Goal: Task Accomplishment & Management: Use online tool/utility

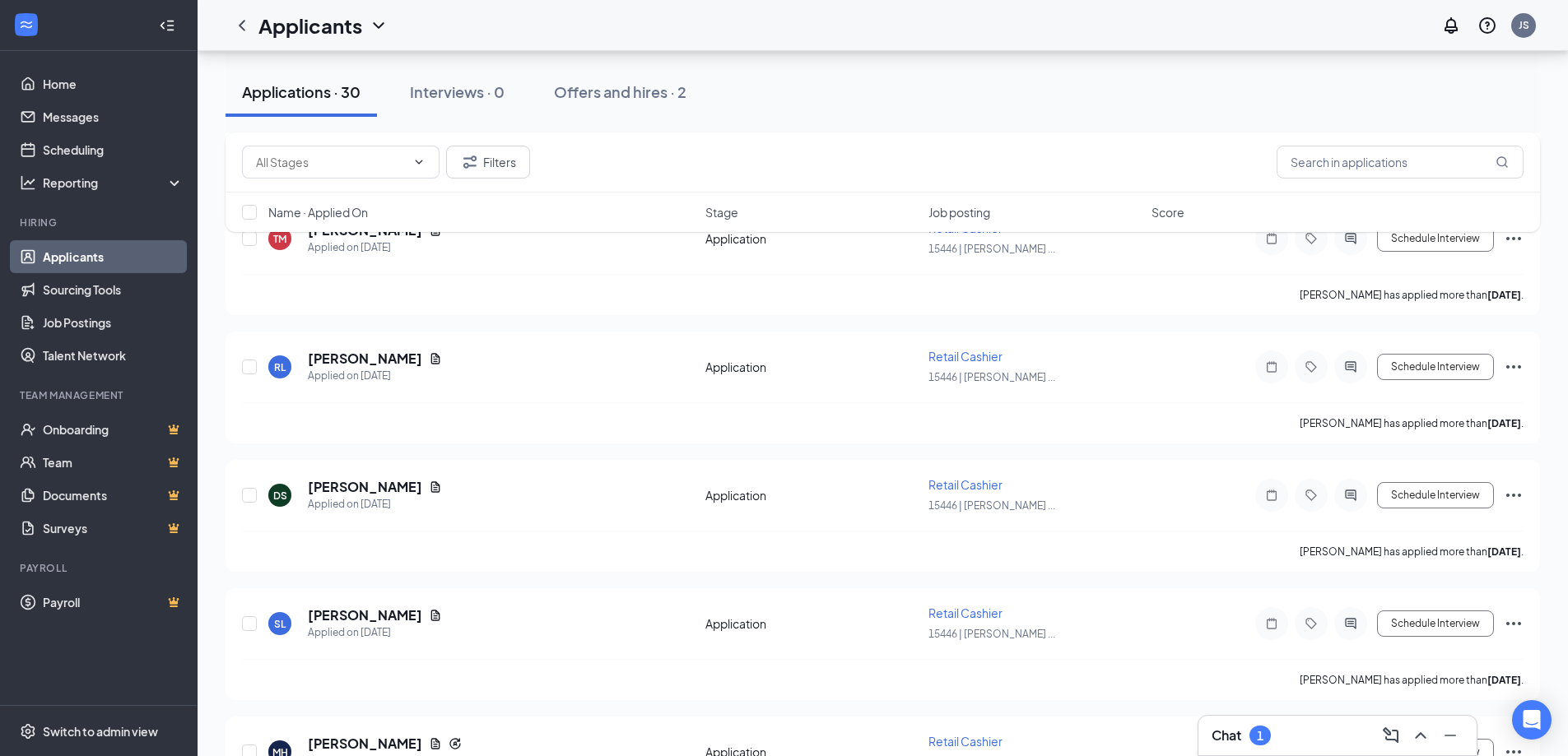
scroll to position [3292, 0]
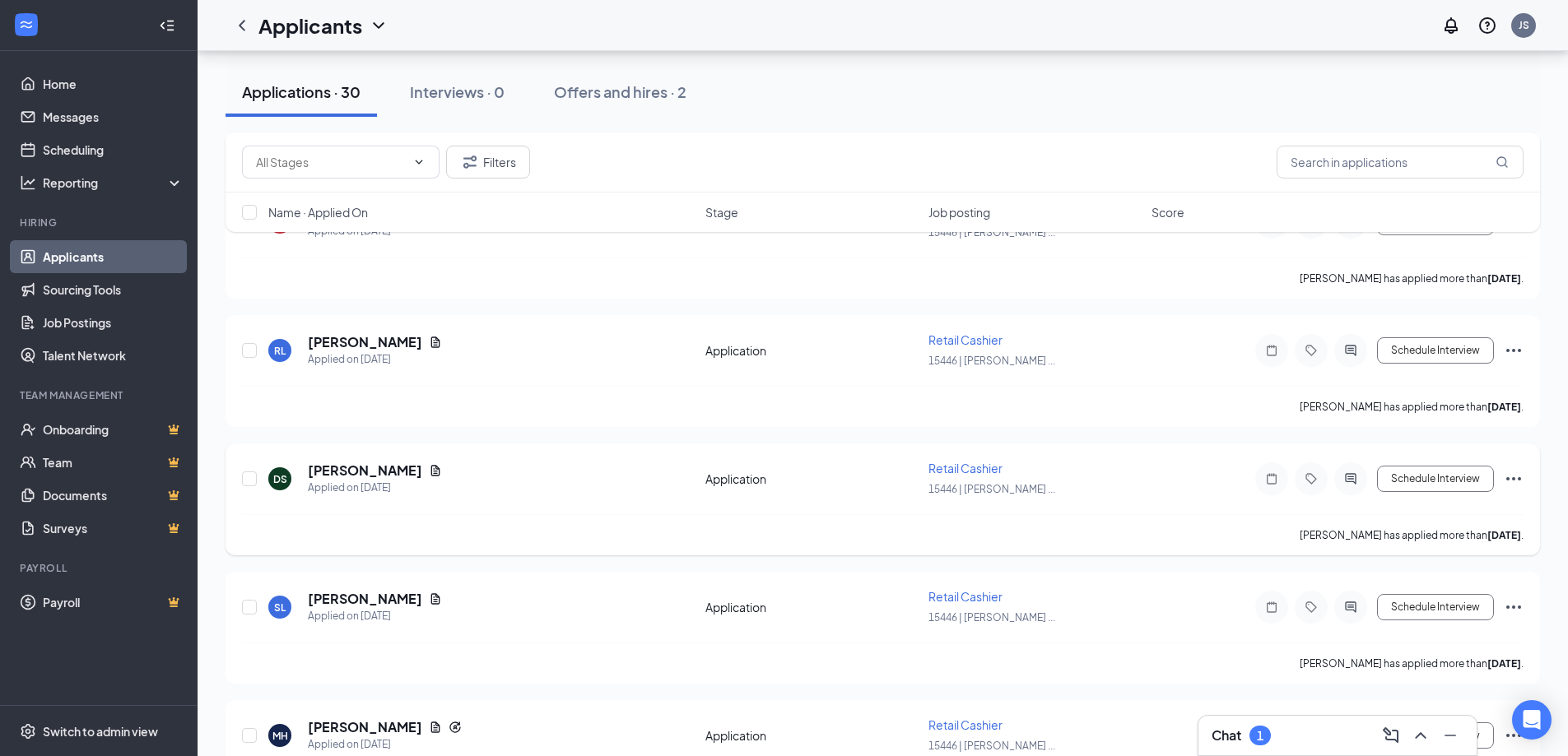
click at [1517, 476] on icon "Ellipses" at bounding box center [1513, 479] width 20 height 20
click at [1371, 713] on p "Reject" at bounding box center [1439, 717] width 142 height 17
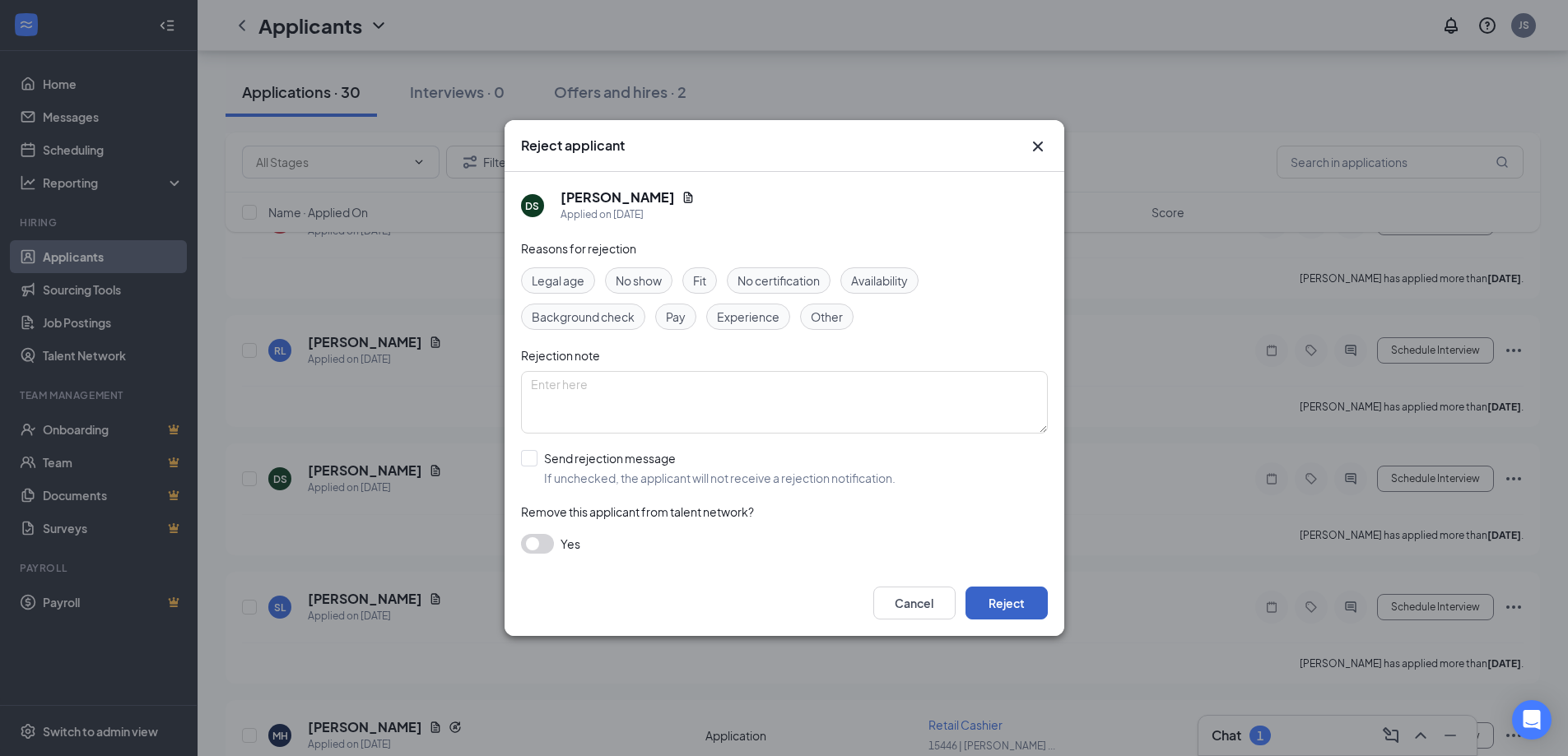
click at [998, 605] on button "Reject" at bounding box center [1007, 602] width 83 height 32
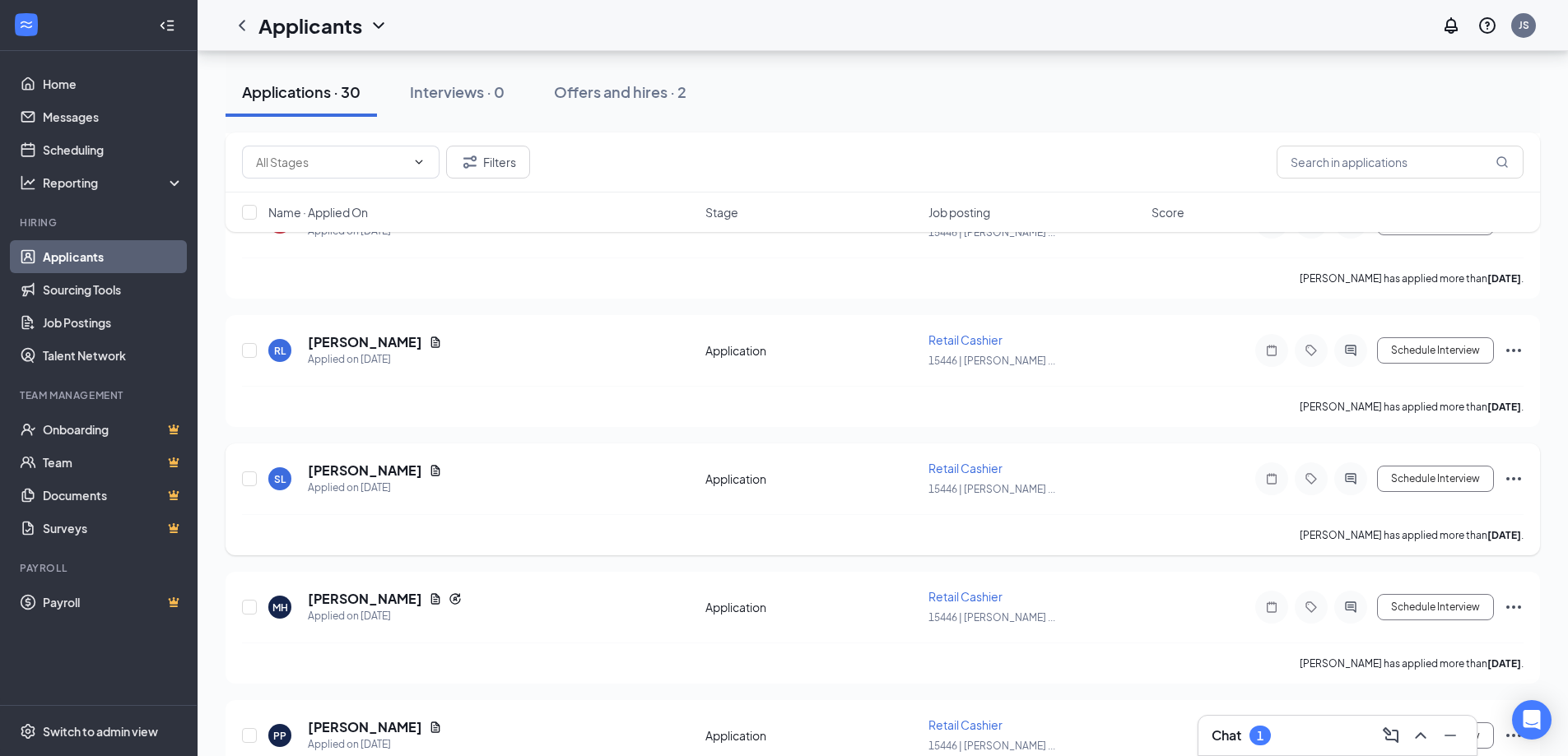
click at [1520, 476] on icon "Ellipses" at bounding box center [1513, 479] width 20 height 20
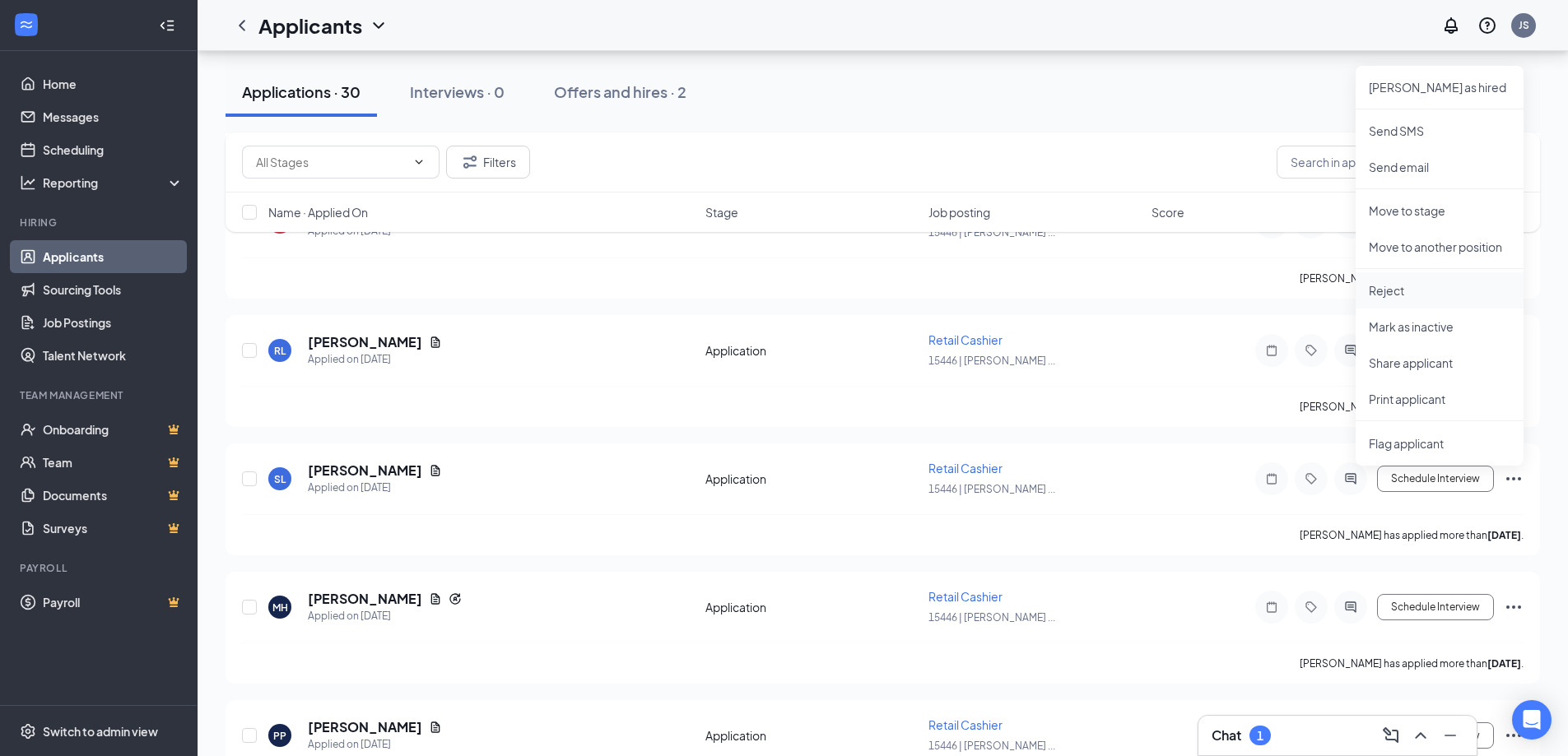
click at [1400, 285] on p "Reject" at bounding box center [1439, 290] width 142 height 17
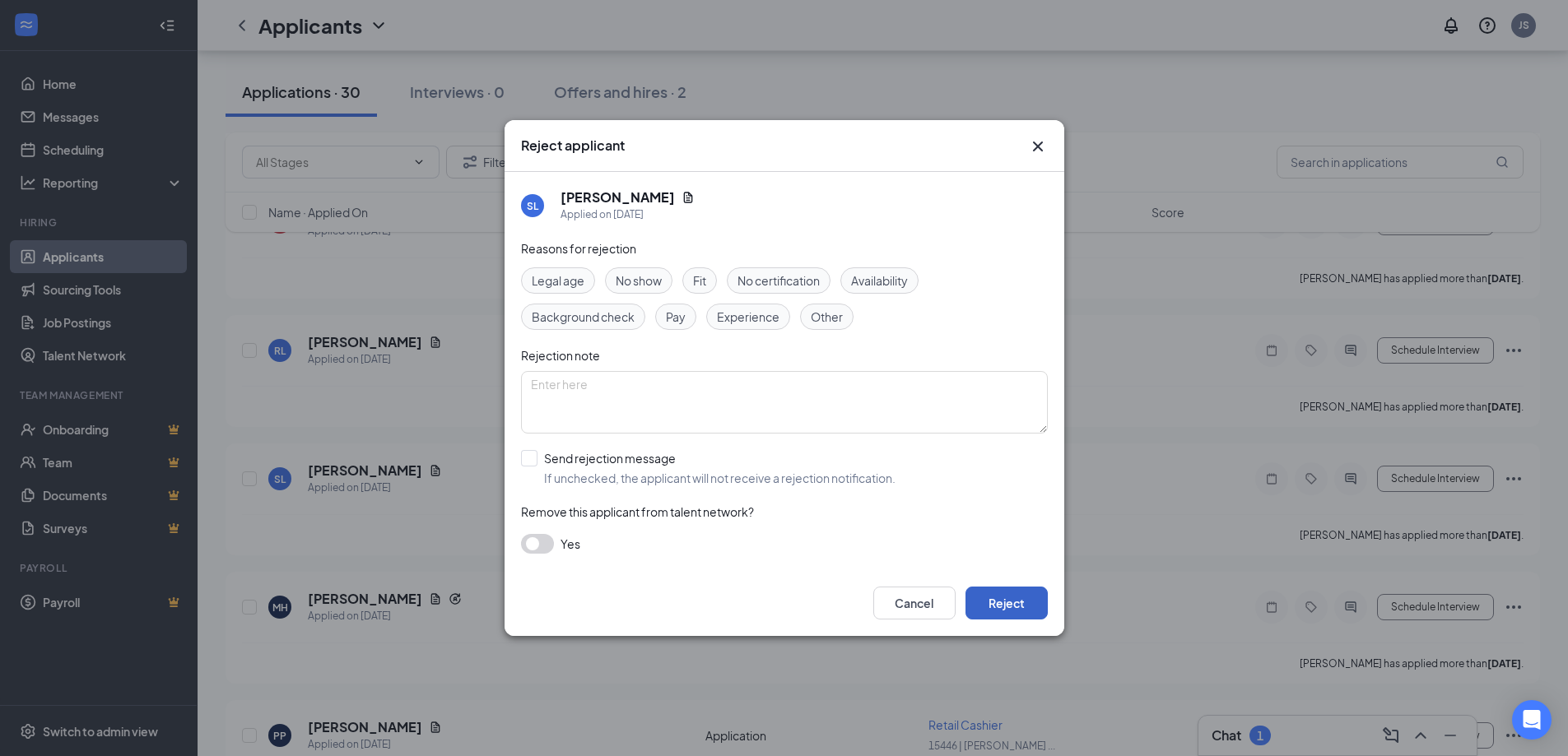
click at [1009, 598] on button "Reject" at bounding box center [1007, 602] width 83 height 32
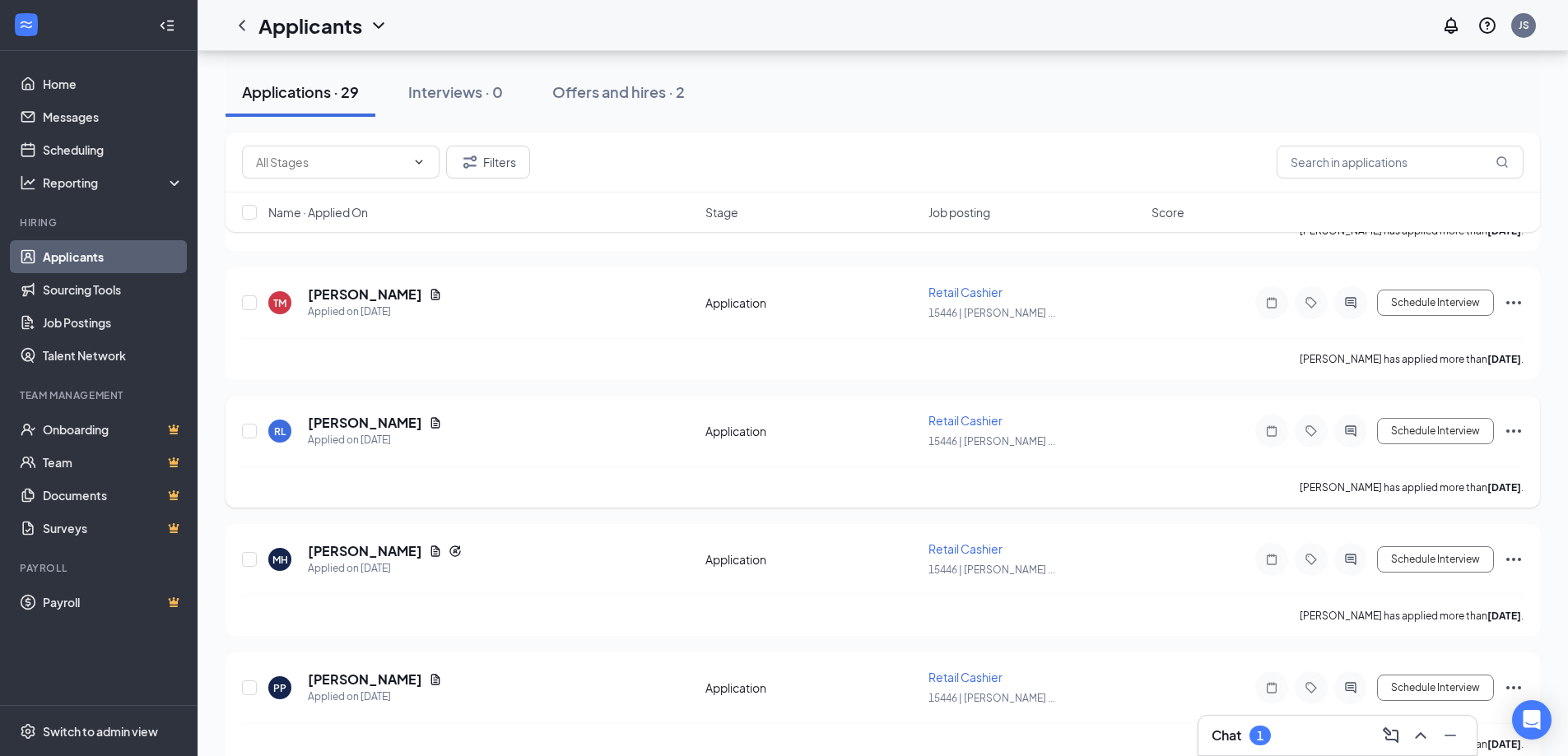
scroll to position [3240, 0]
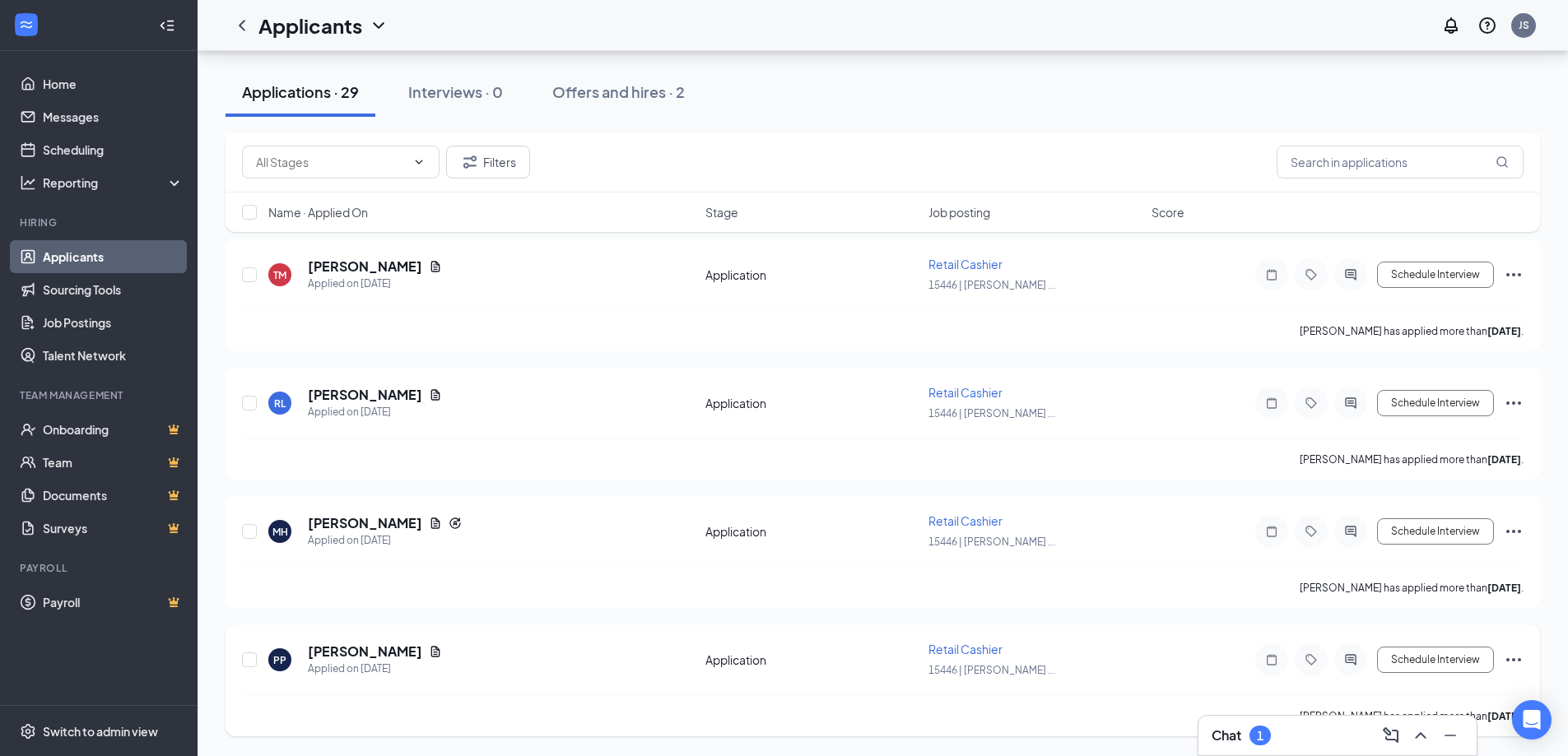
click at [1516, 655] on icon "Ellipses" at bounding box center [1513, 660] width 20 height 20
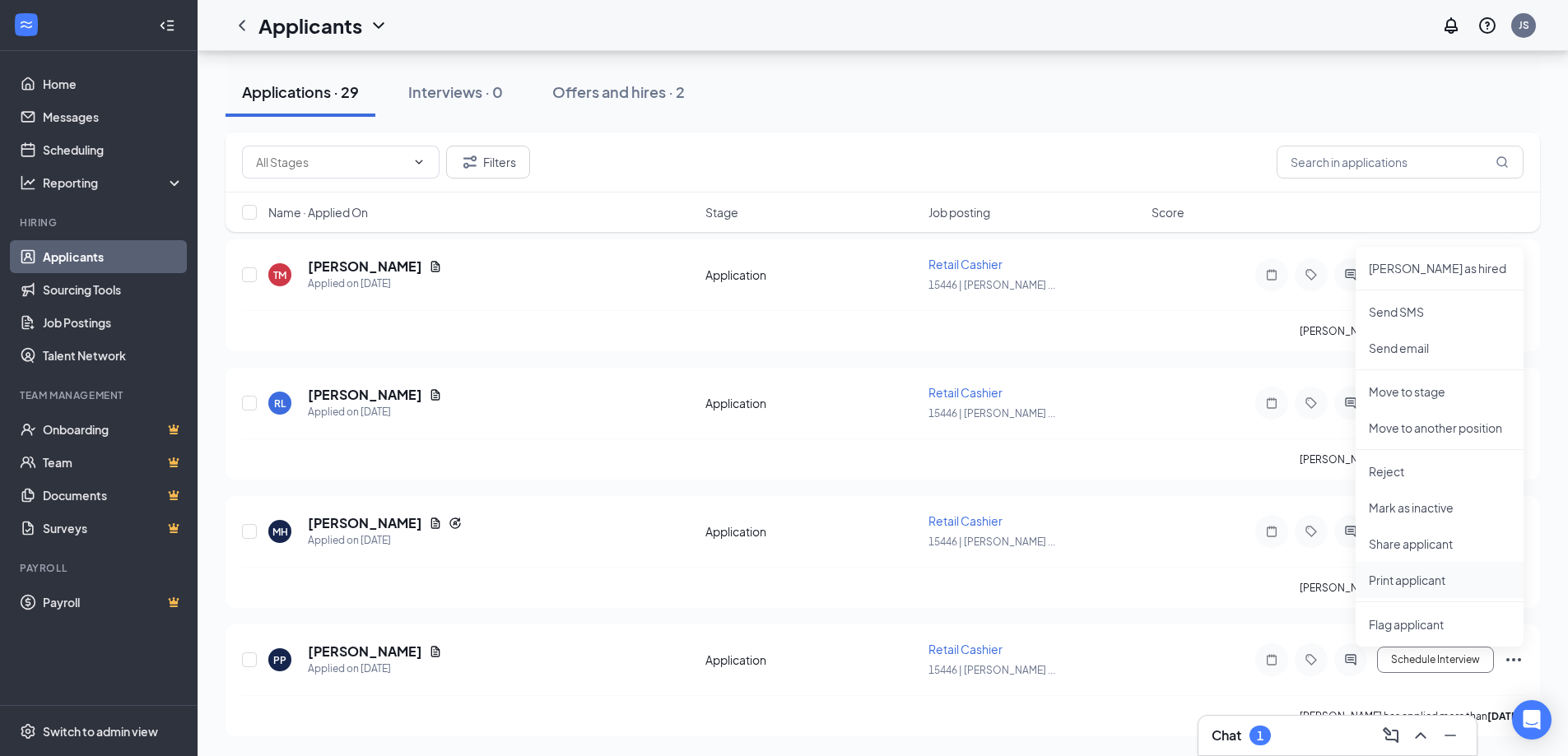
click at [1391, 582] on p "Print applicant" at bounding box center [1439, 580] width 142 height 17
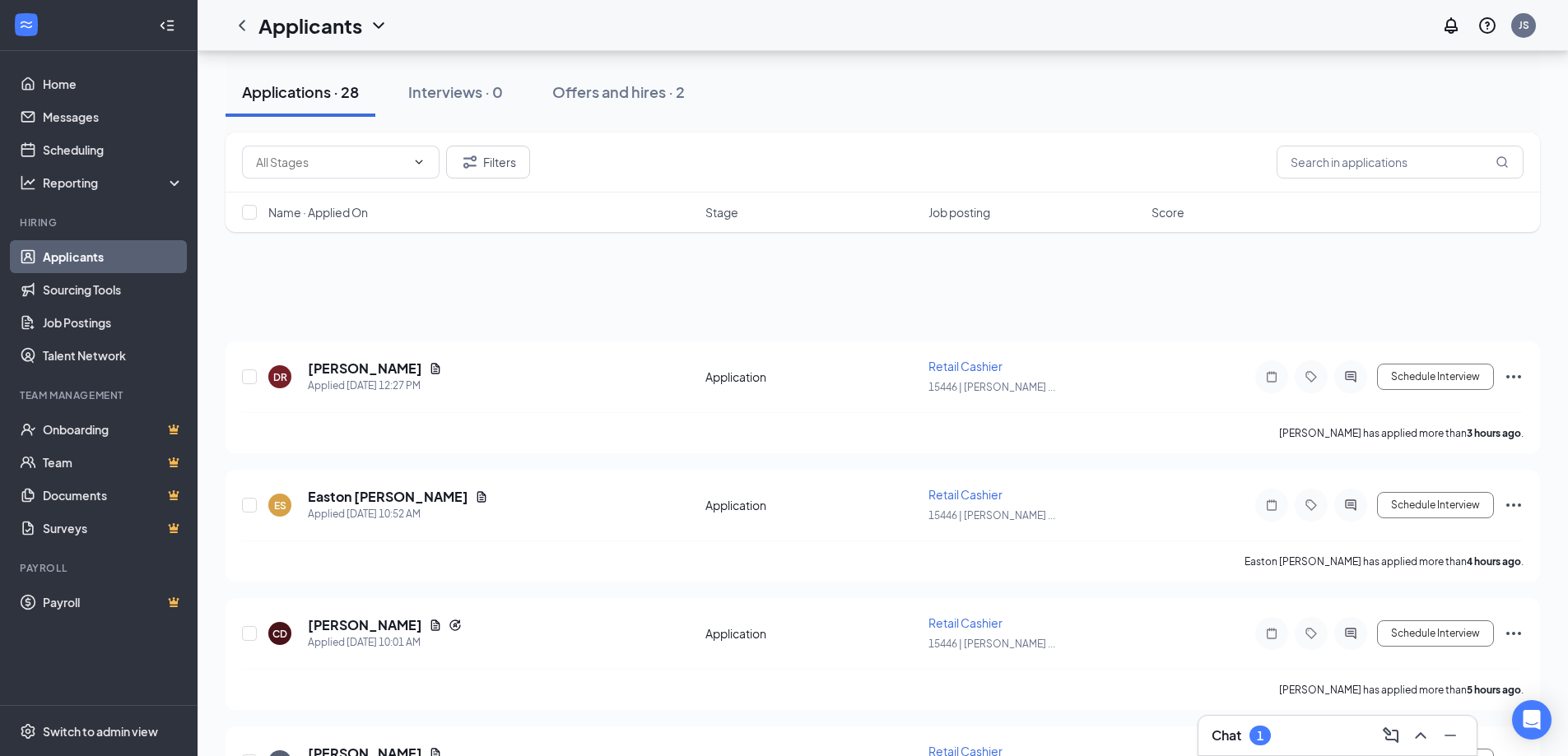
scroll to position [0, 0]
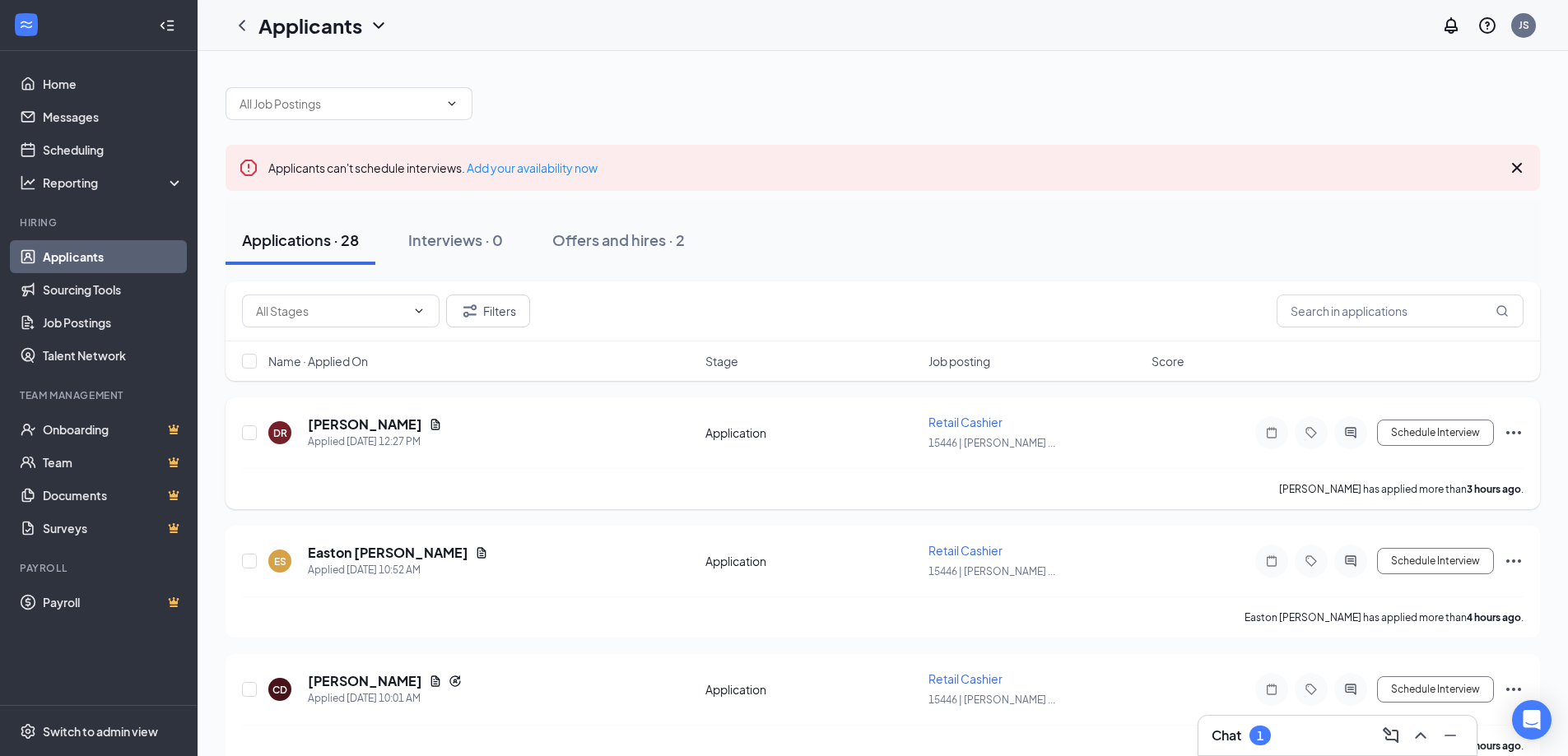
click at [1511, 425] on icon "Ellipses" at bounding box center [1513, 433] width 20 height 20
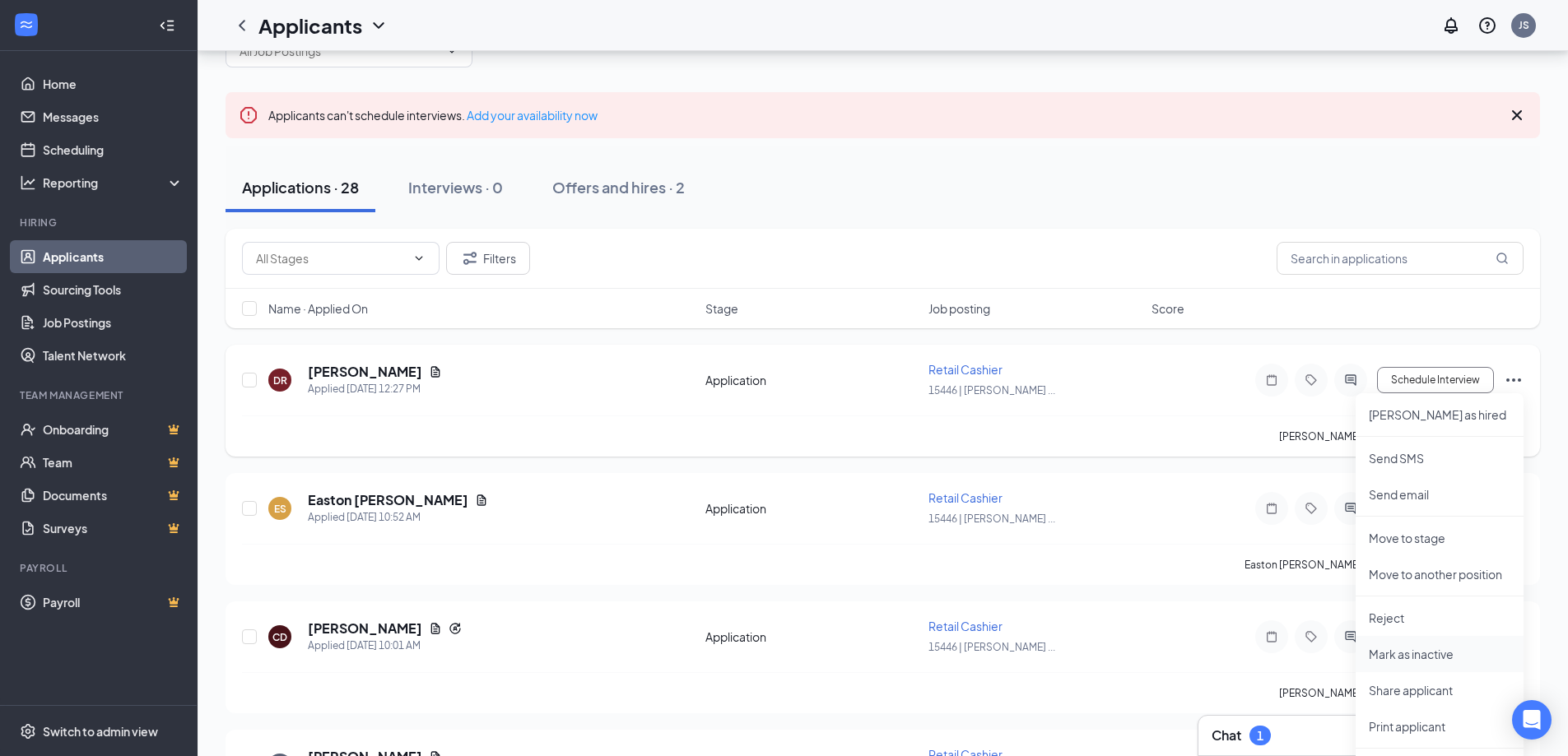
scroll to position [83, 0]
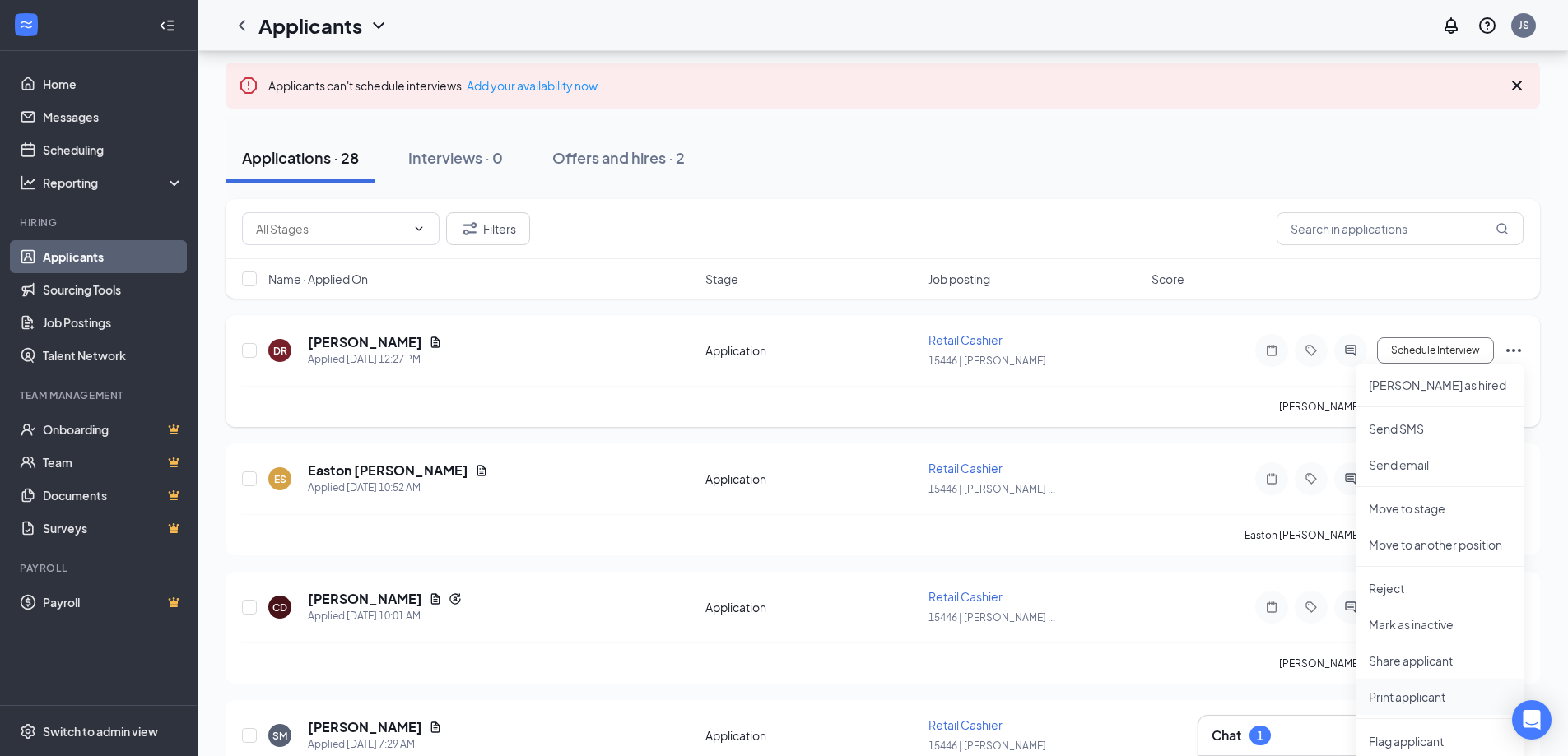
click at [1414, 699] on p "Print applicant" at bounding box center [1439, 697] width 142 height 17
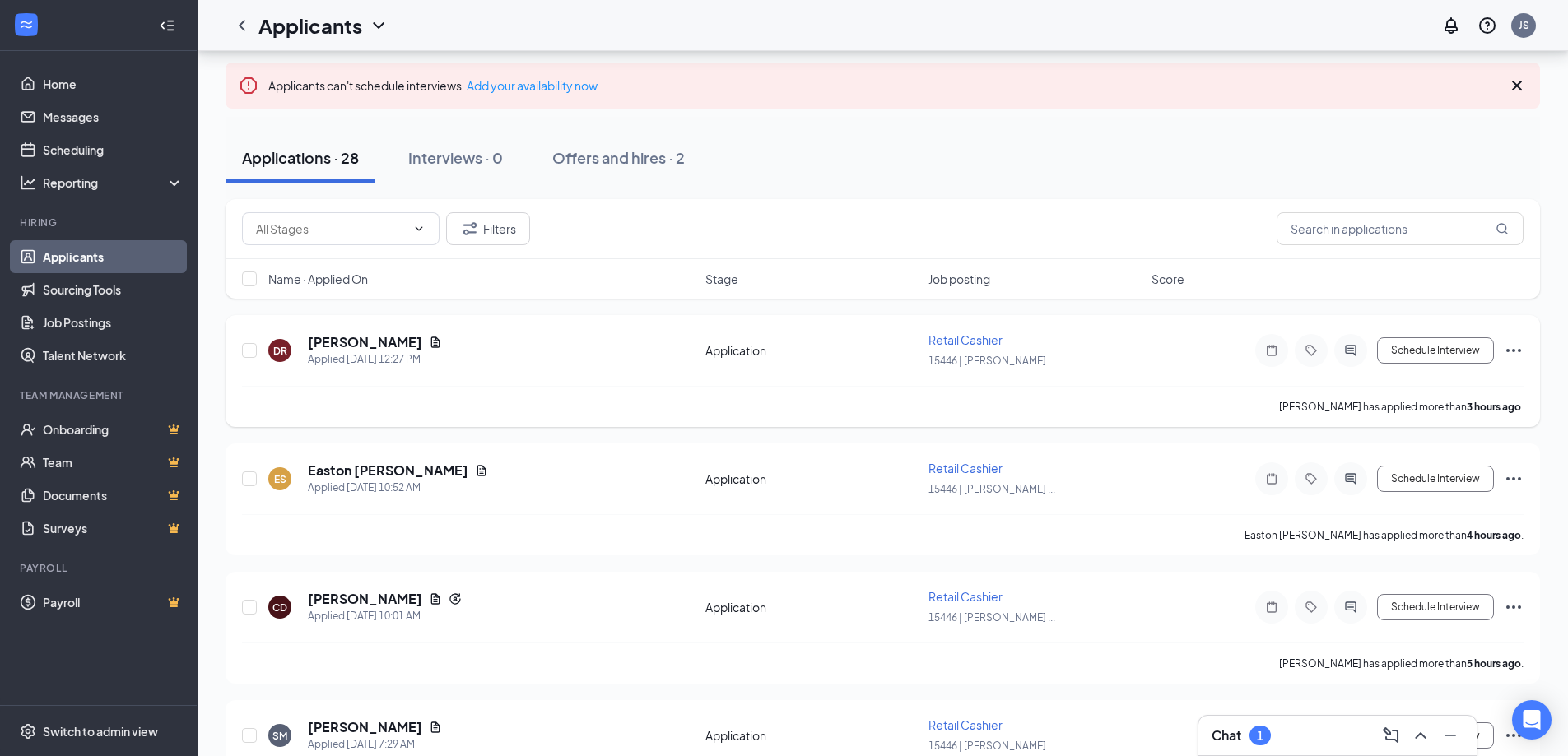
click at [1516, 346] on icon "Ellipses" at bounding box center [1513, 350] width 20 height 20
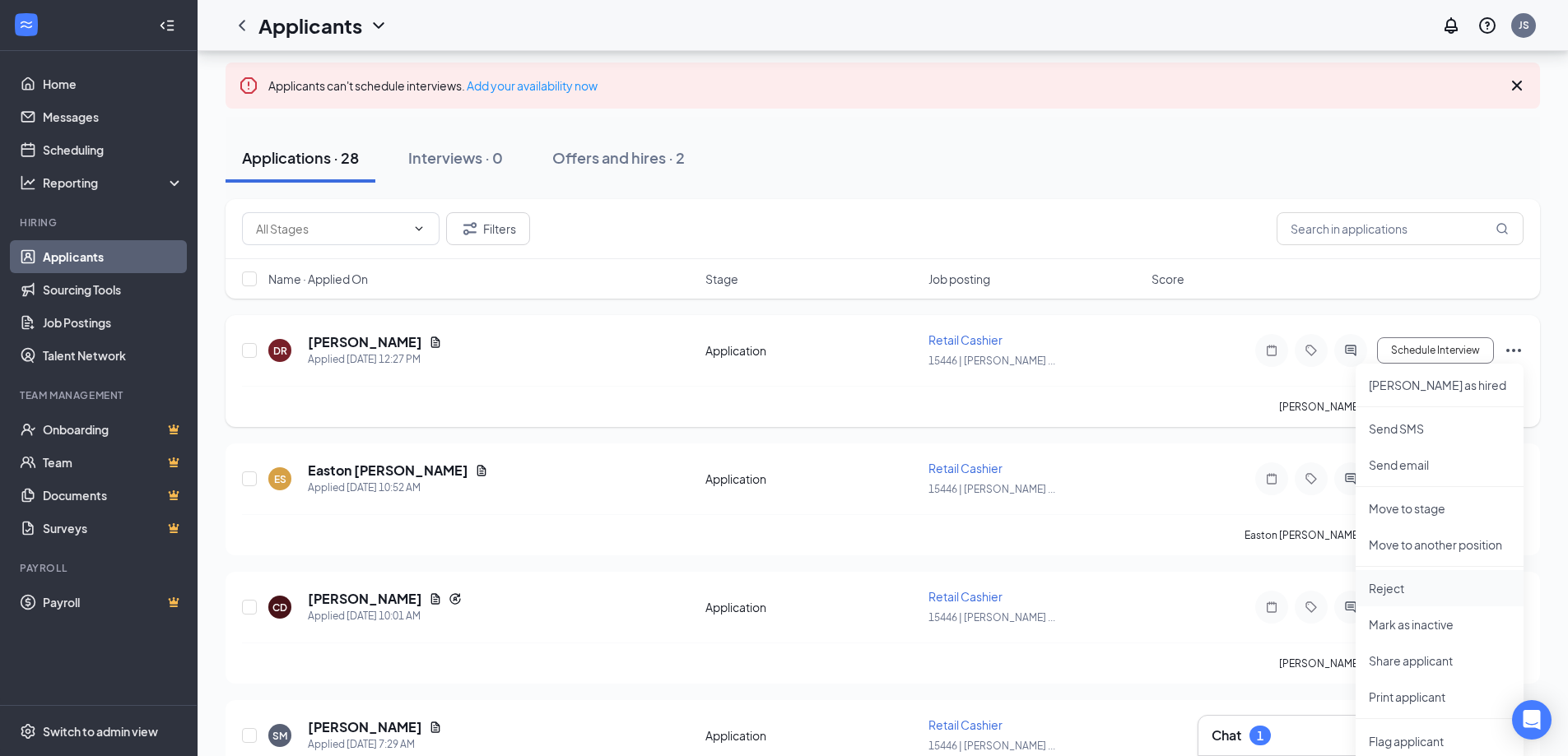
click at [1394, 593] on p "Reject" at bounding box center [1439, 588] width 142 height 17
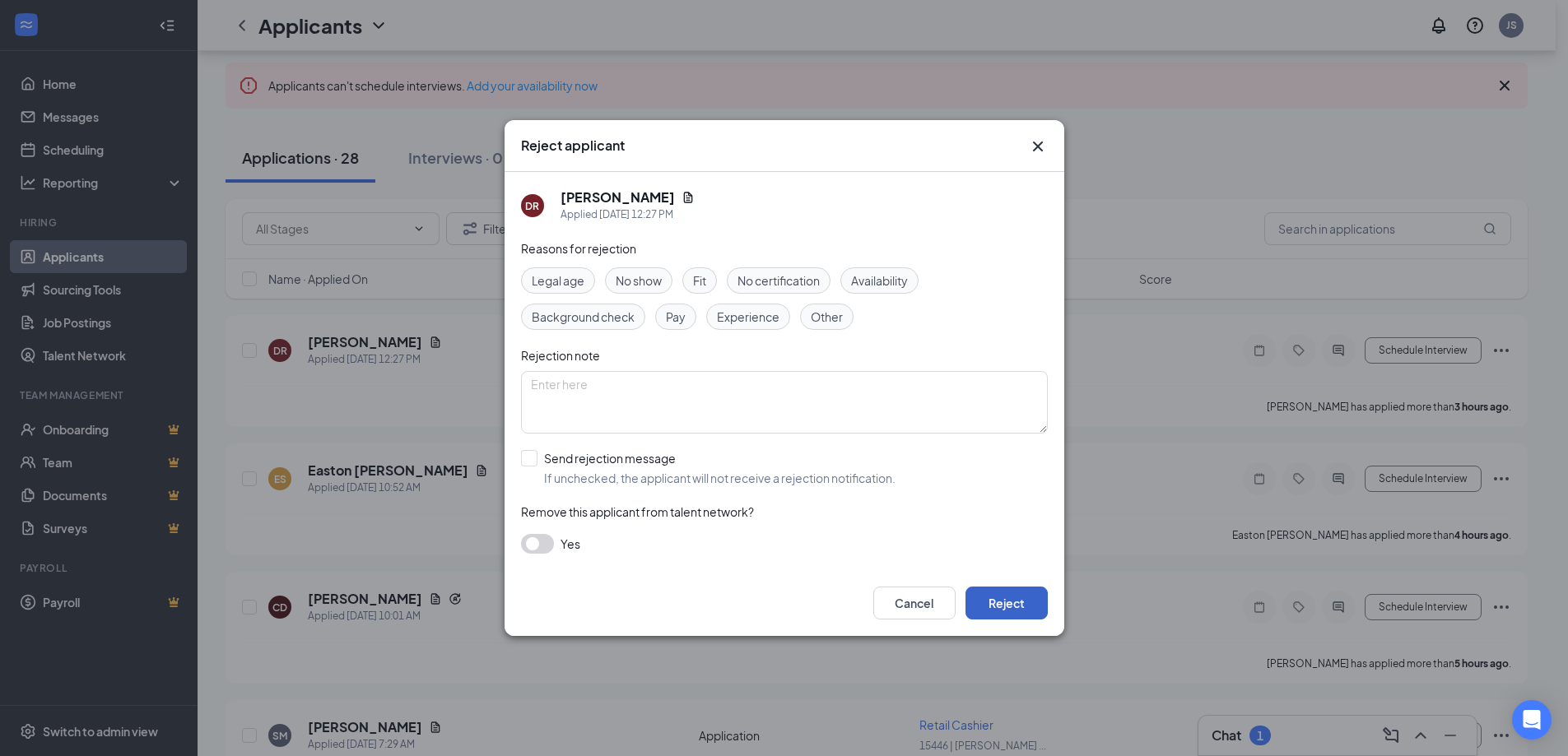
click at [1029, 599] on button "Reject" at bounding box center [1007, 602] width 83 height 32
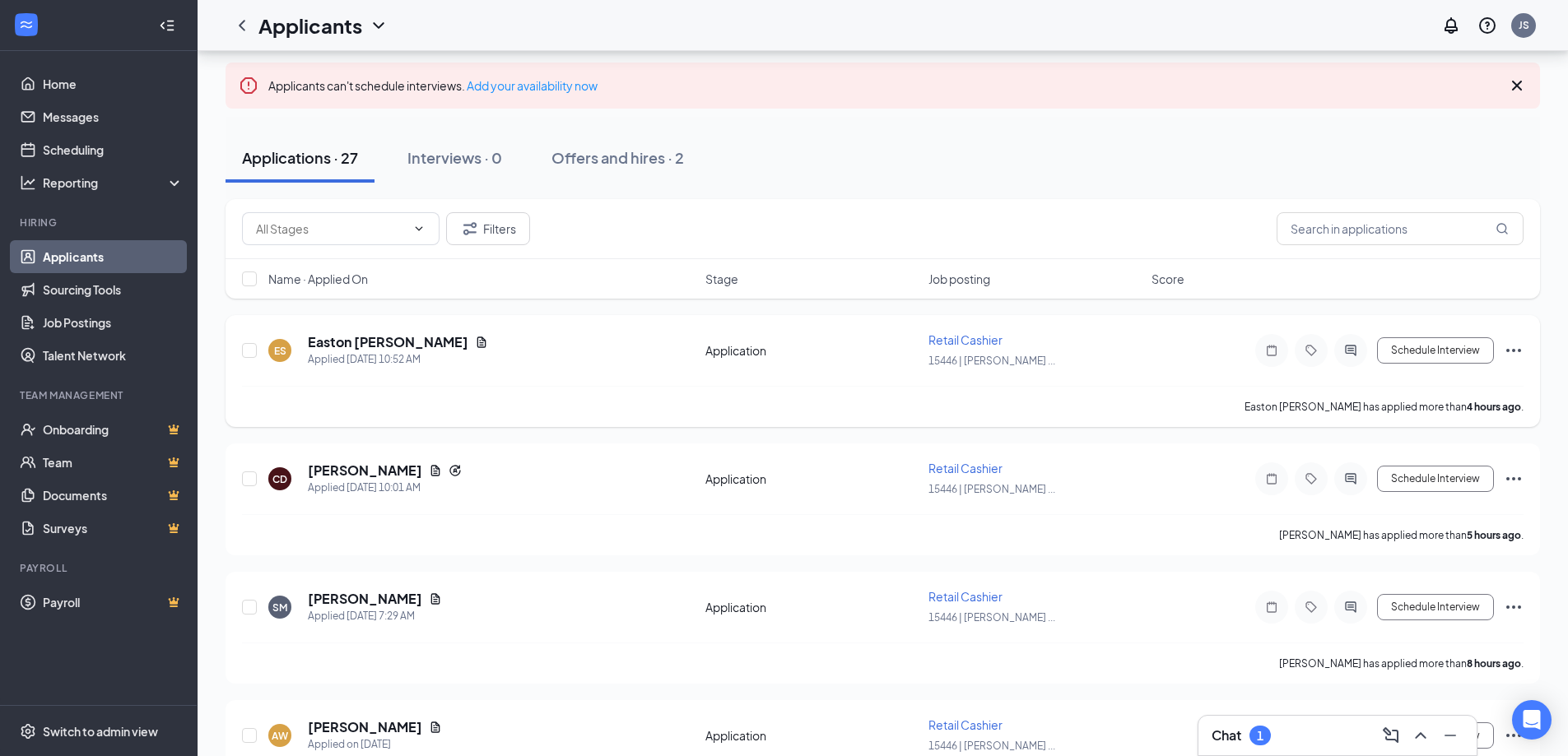
scroll to position [0, 0]
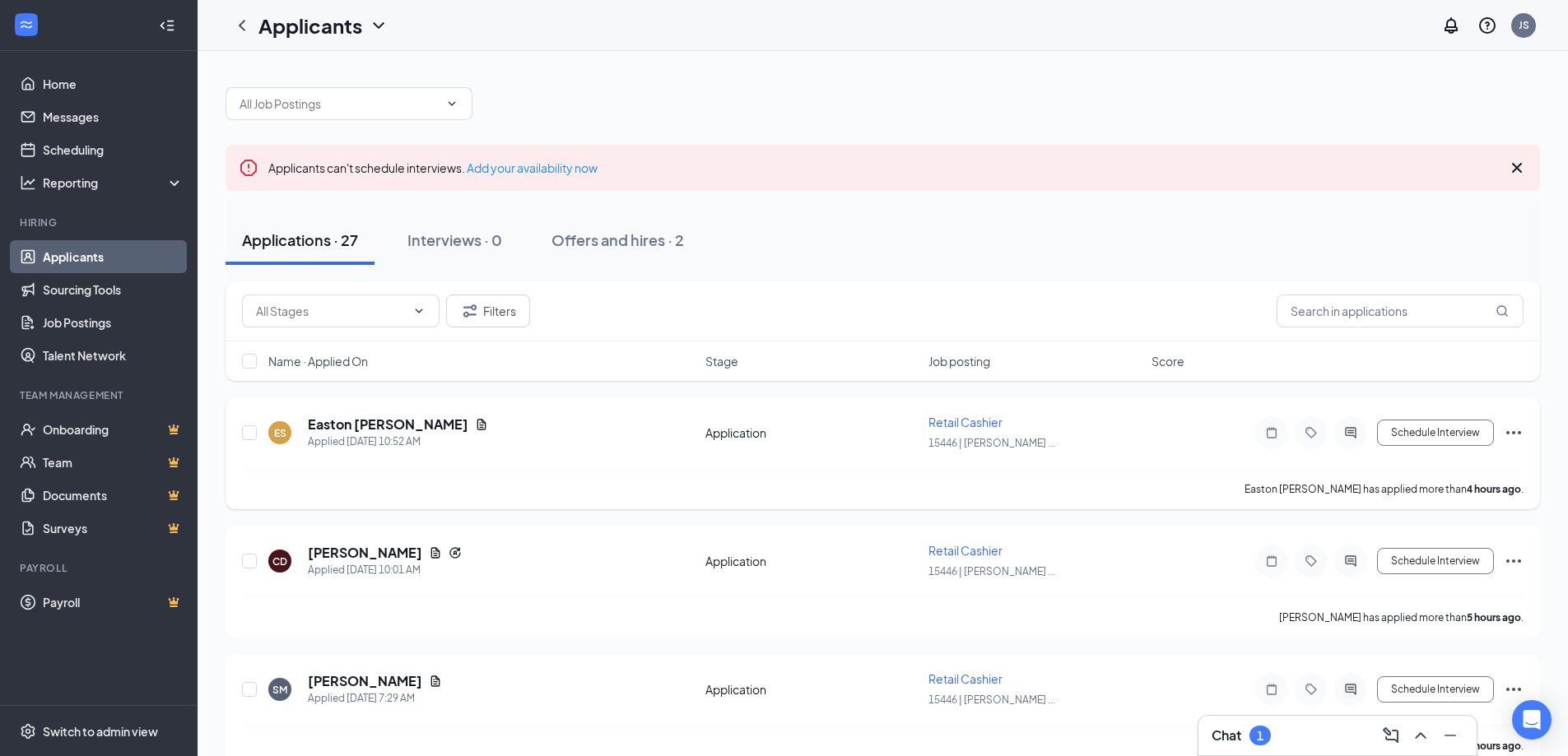
click at [1517, 433] on icon "Ellipses" at bounding box center [1513, 433] width 20 height 20
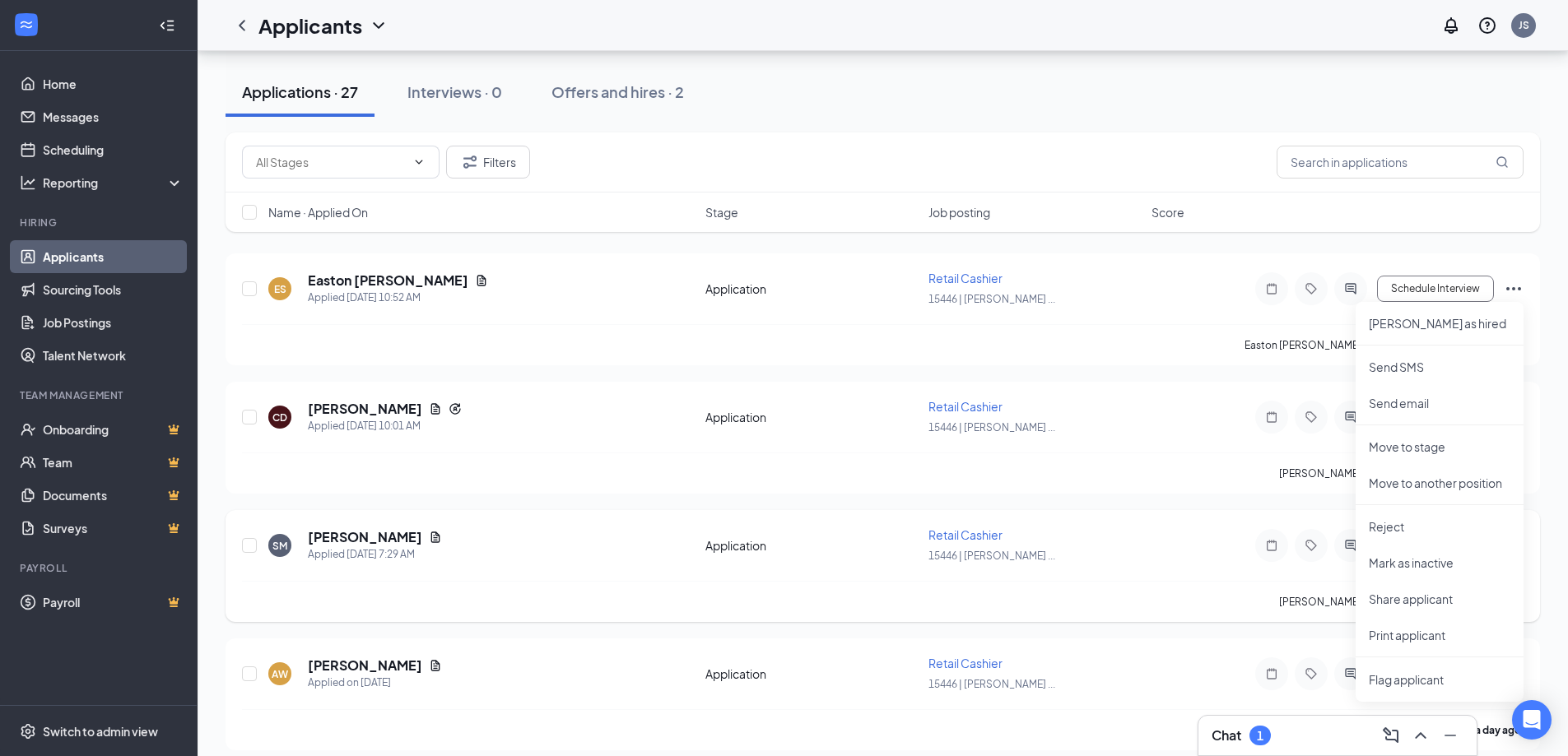
scroll to position [164, 0]
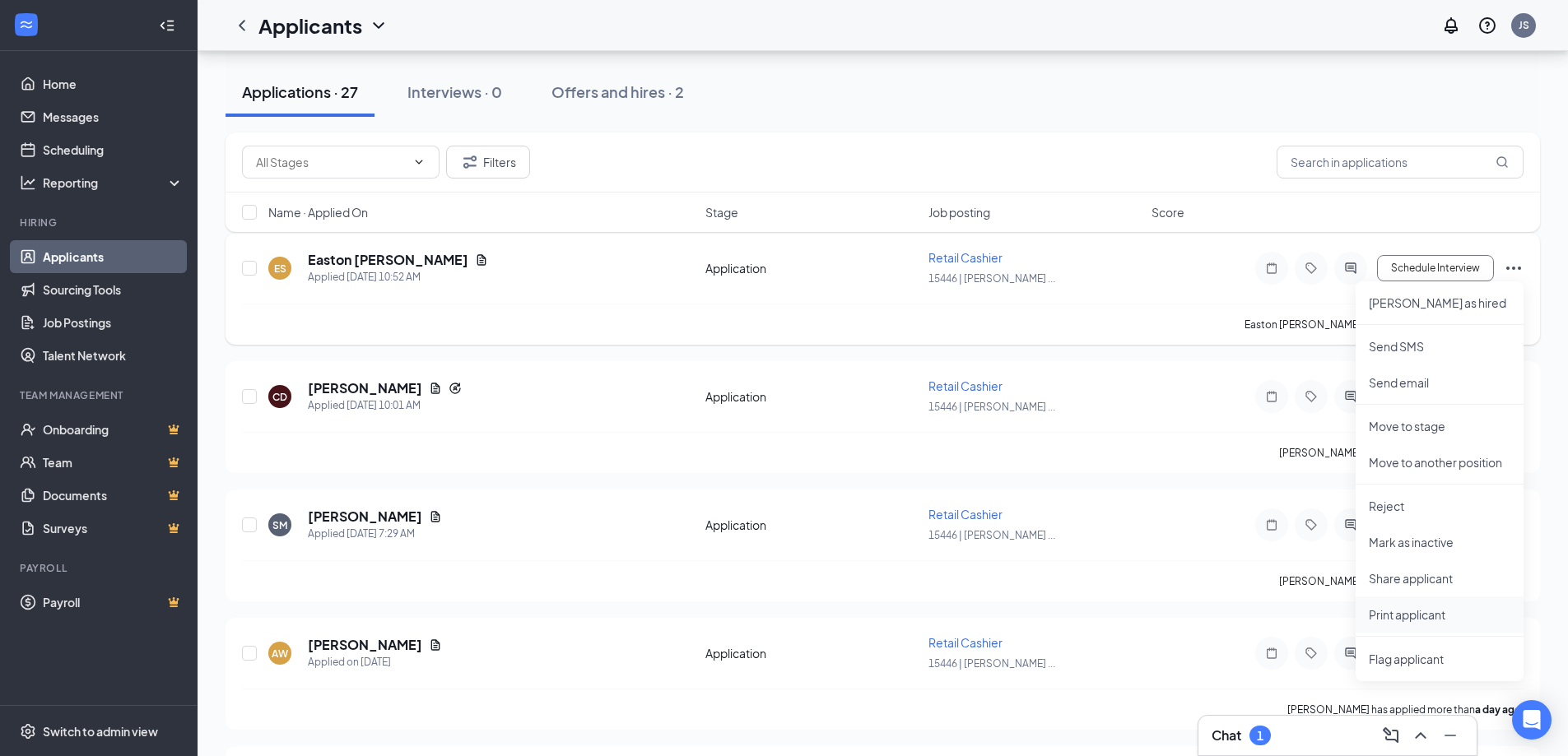
click at [1397, 615] on p "Print applicant" at bounding box center [1439, 614] width 142 height 17
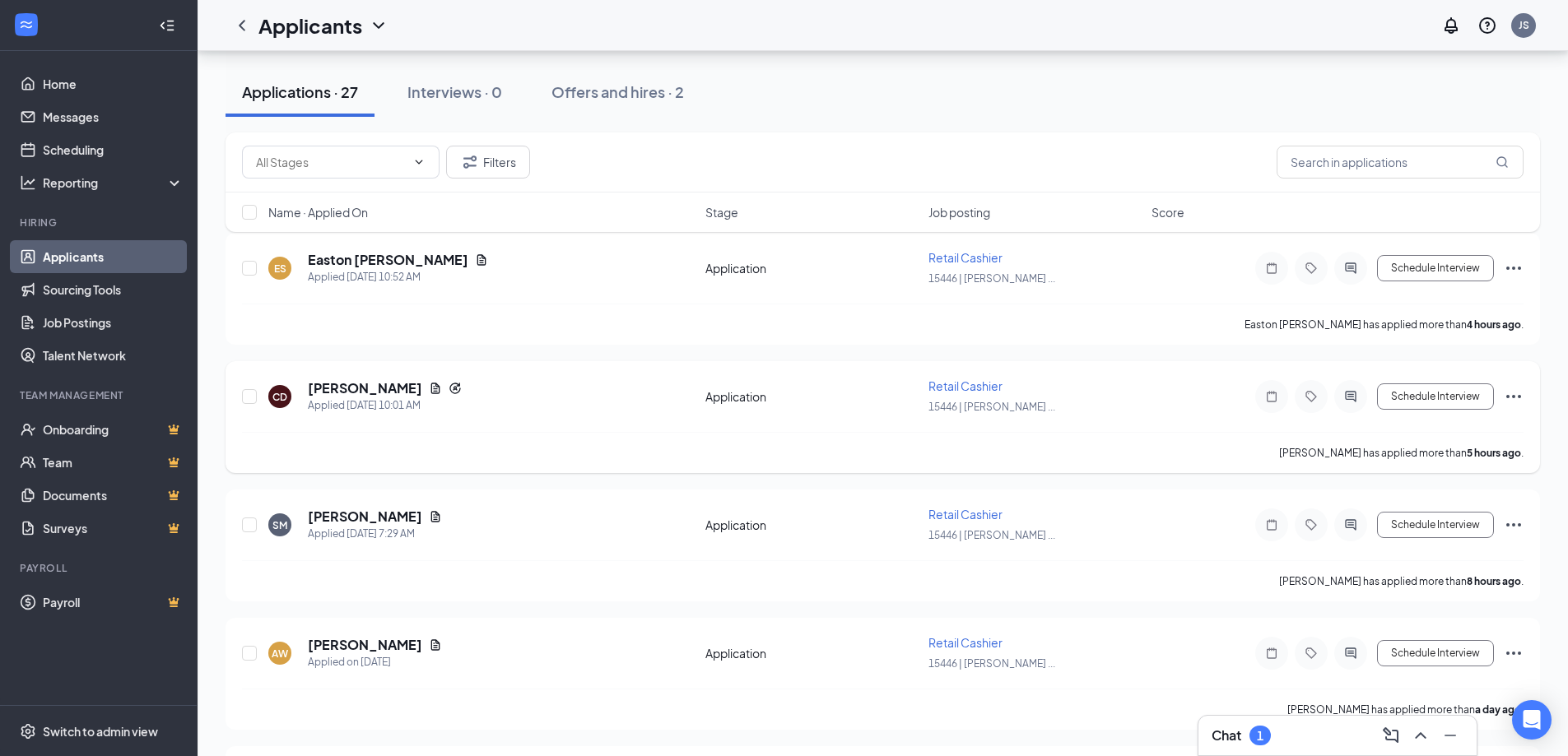
click at [1518, 390] on icon "Ellipses" at bounding box center [1513, 397] width 20 height 20
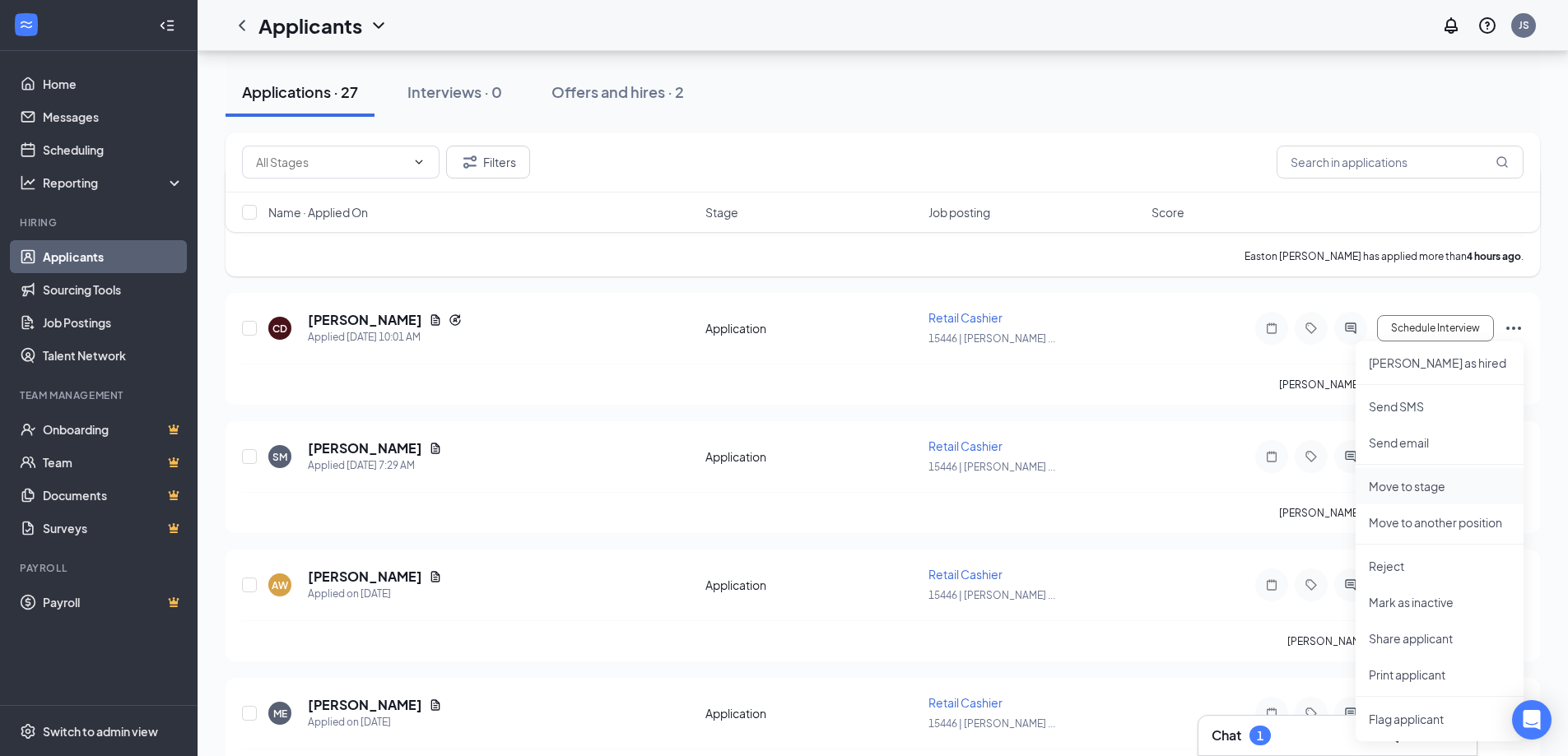
scroll to position [329, 0]
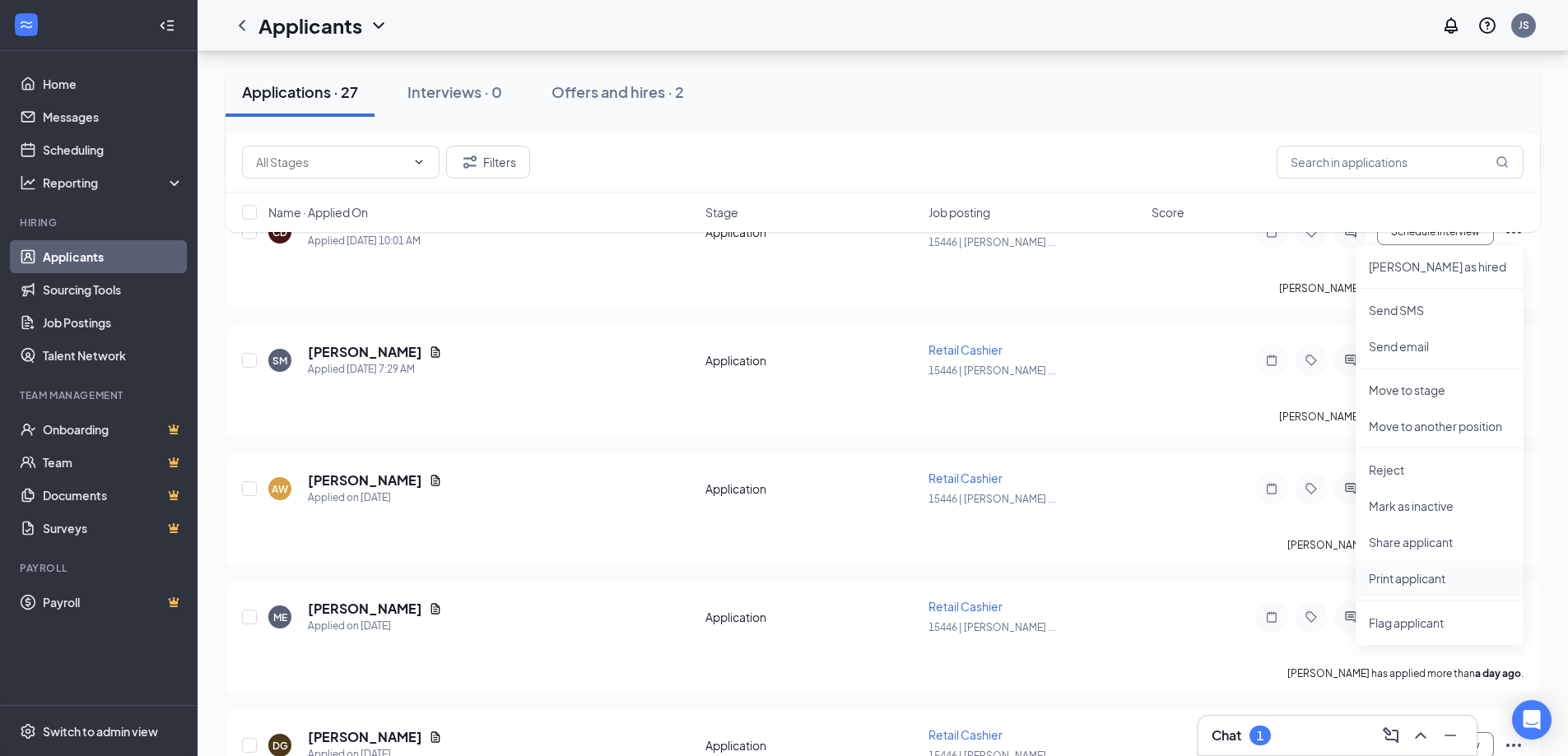
click at [1402, 581] on p "Print applicant" at bounding box center [1439, 578] width 142 height 17
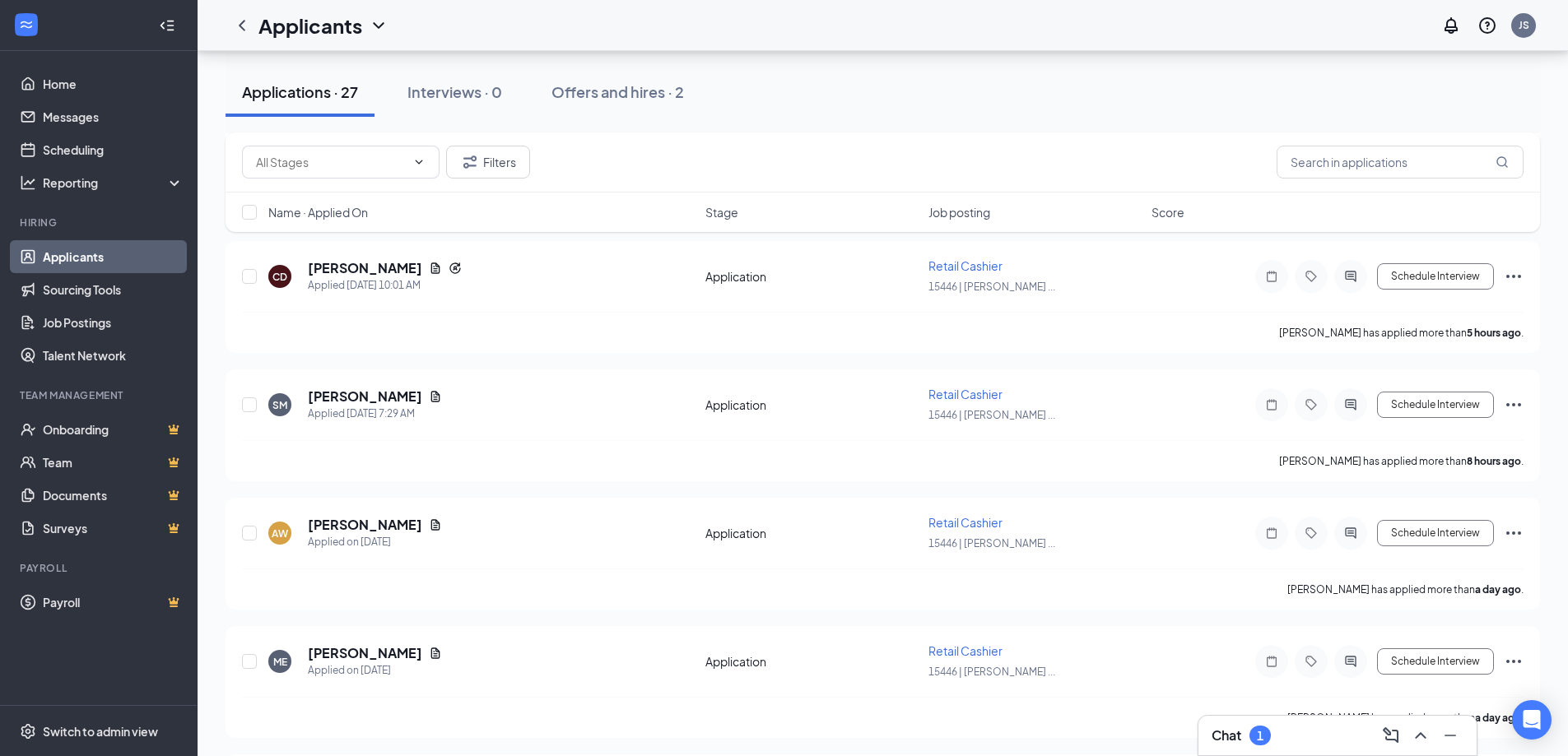
scroll to position [247, 0]
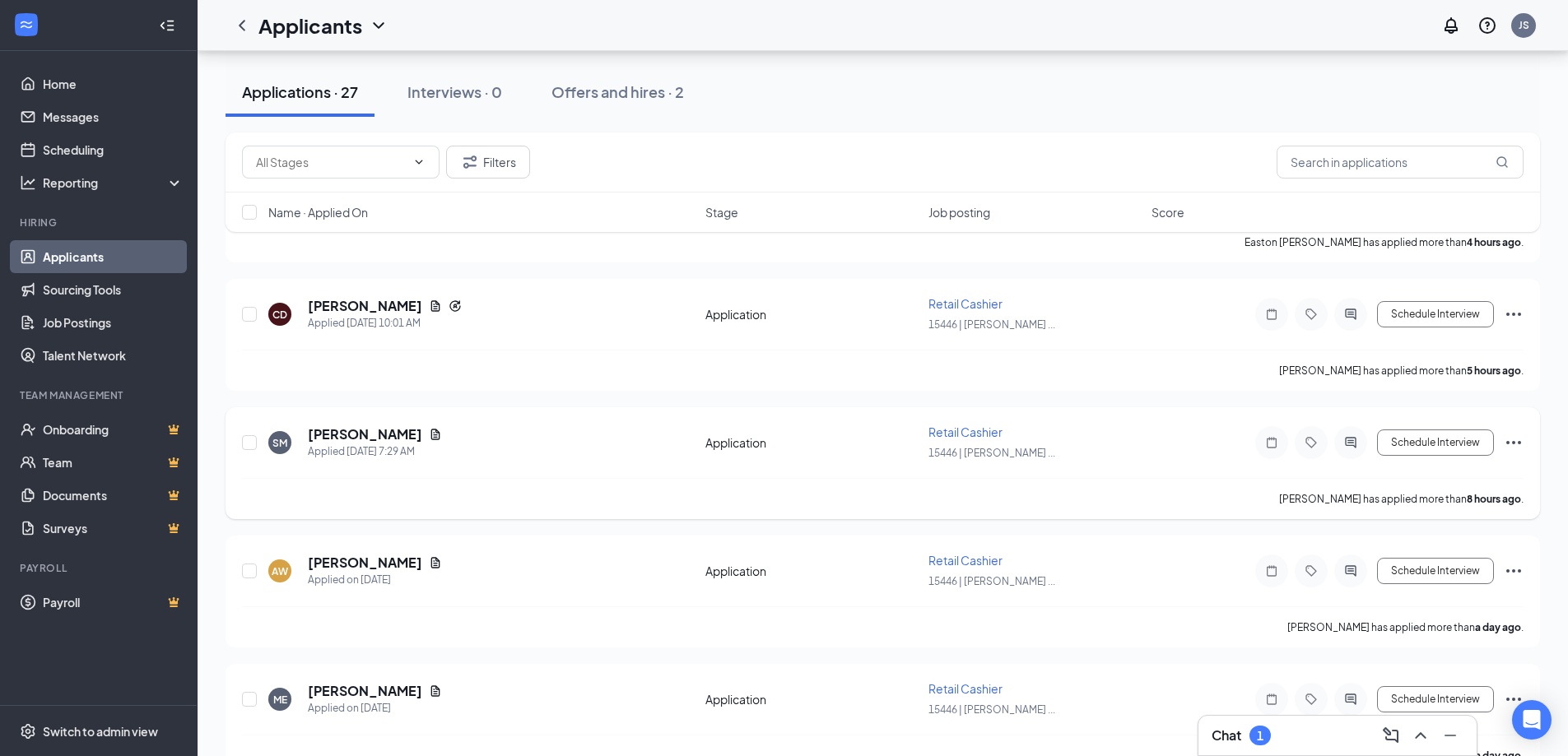
click at [1520, 439] on icon "Ellipses" at bounding box center [1513, 443] width 20 height 20
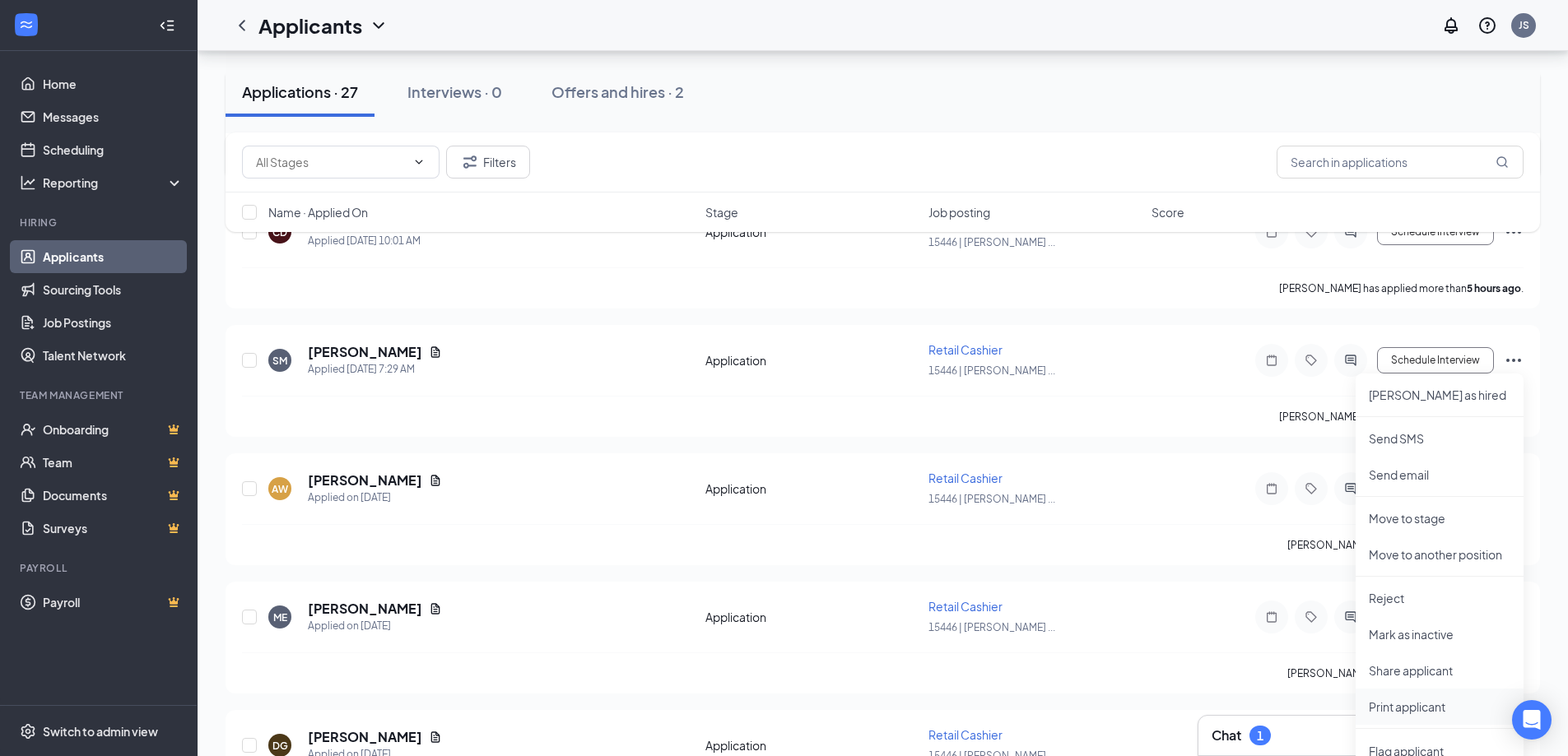
scroll to position [411, 0]
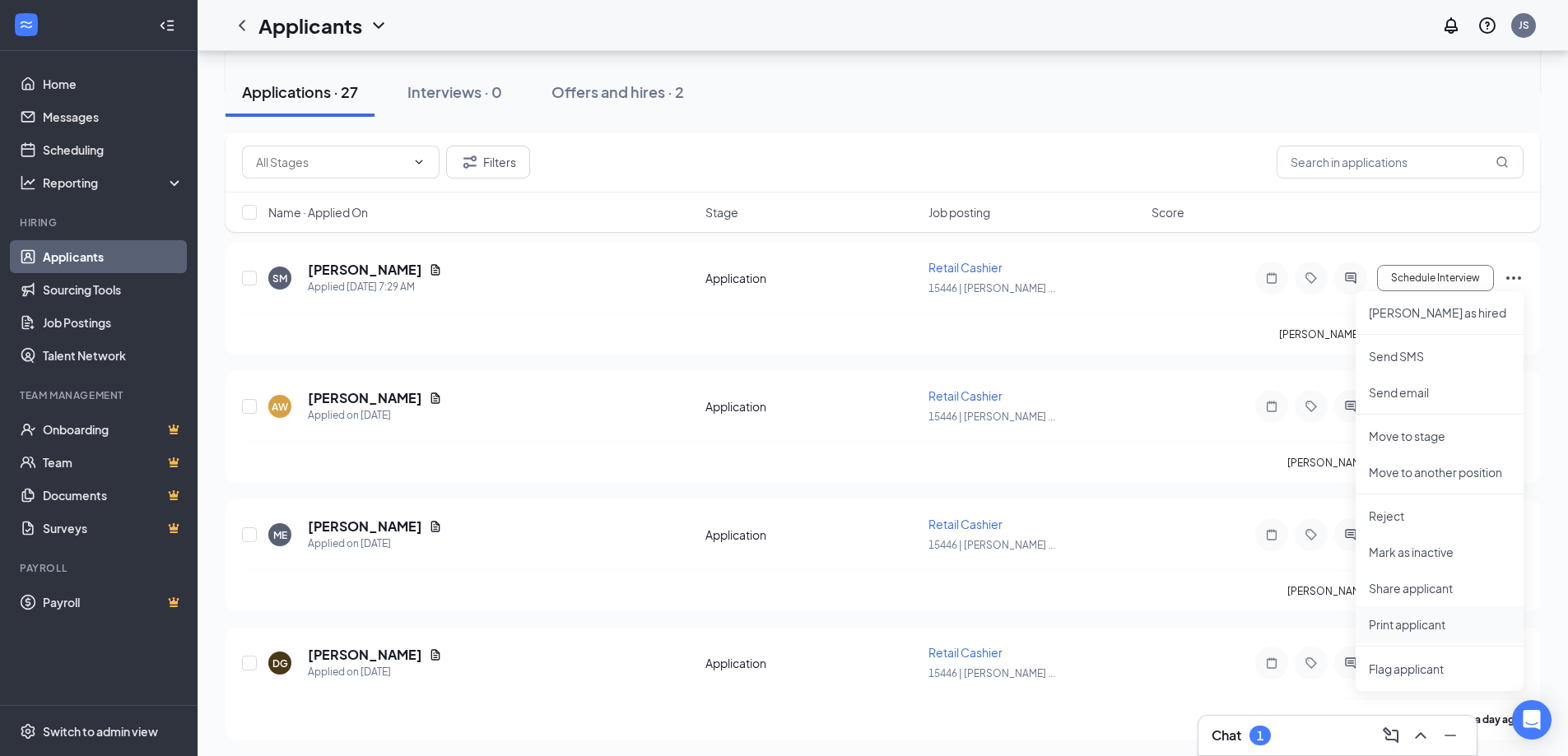
click at [1379, 623] on p "Print applicant" at bounding box center [1439, 624] width 142 height 17
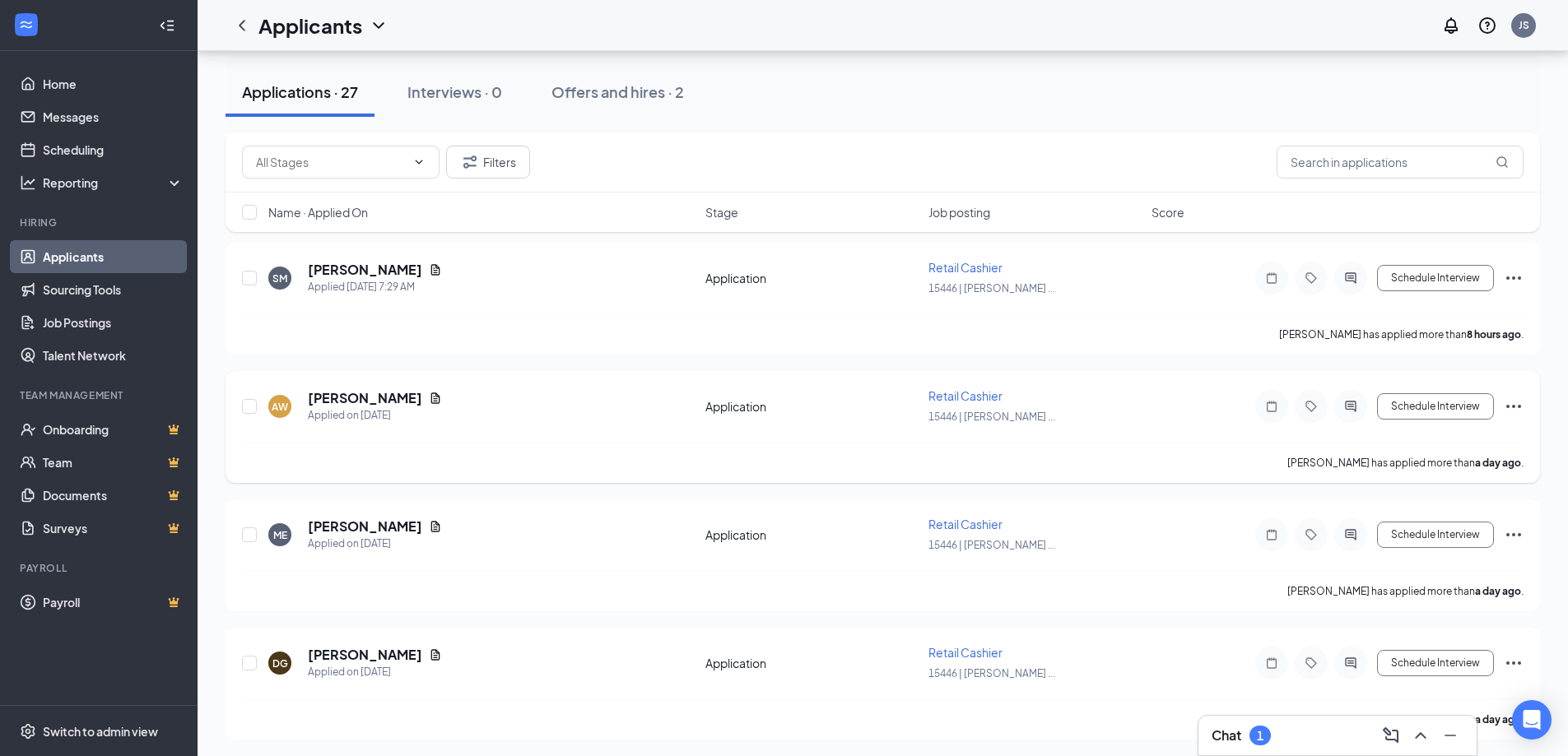
click at [1513, 398] on icon "Ellipses" at bounding box center [1513, 407] width 20 height 20
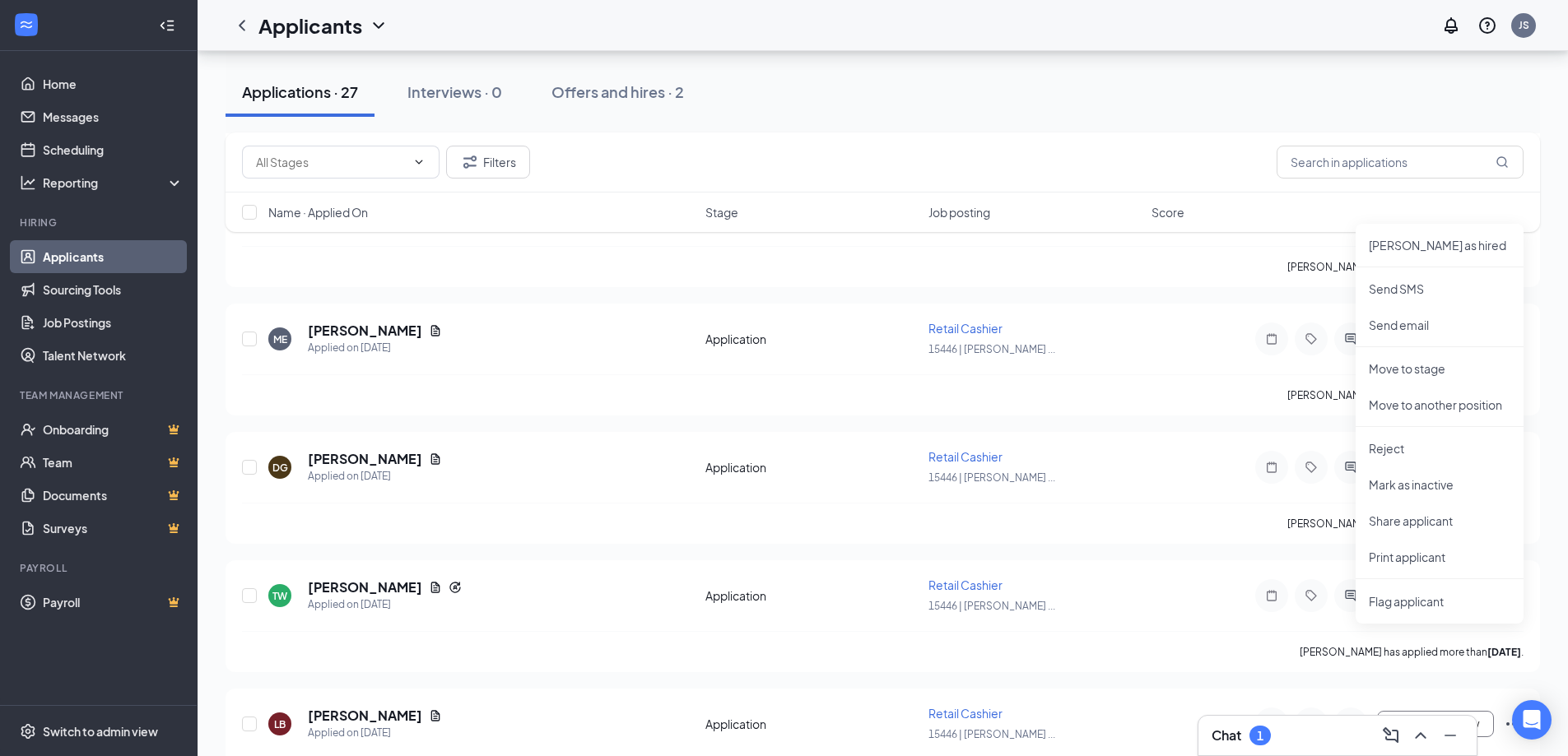
scroll to position [659, 0]
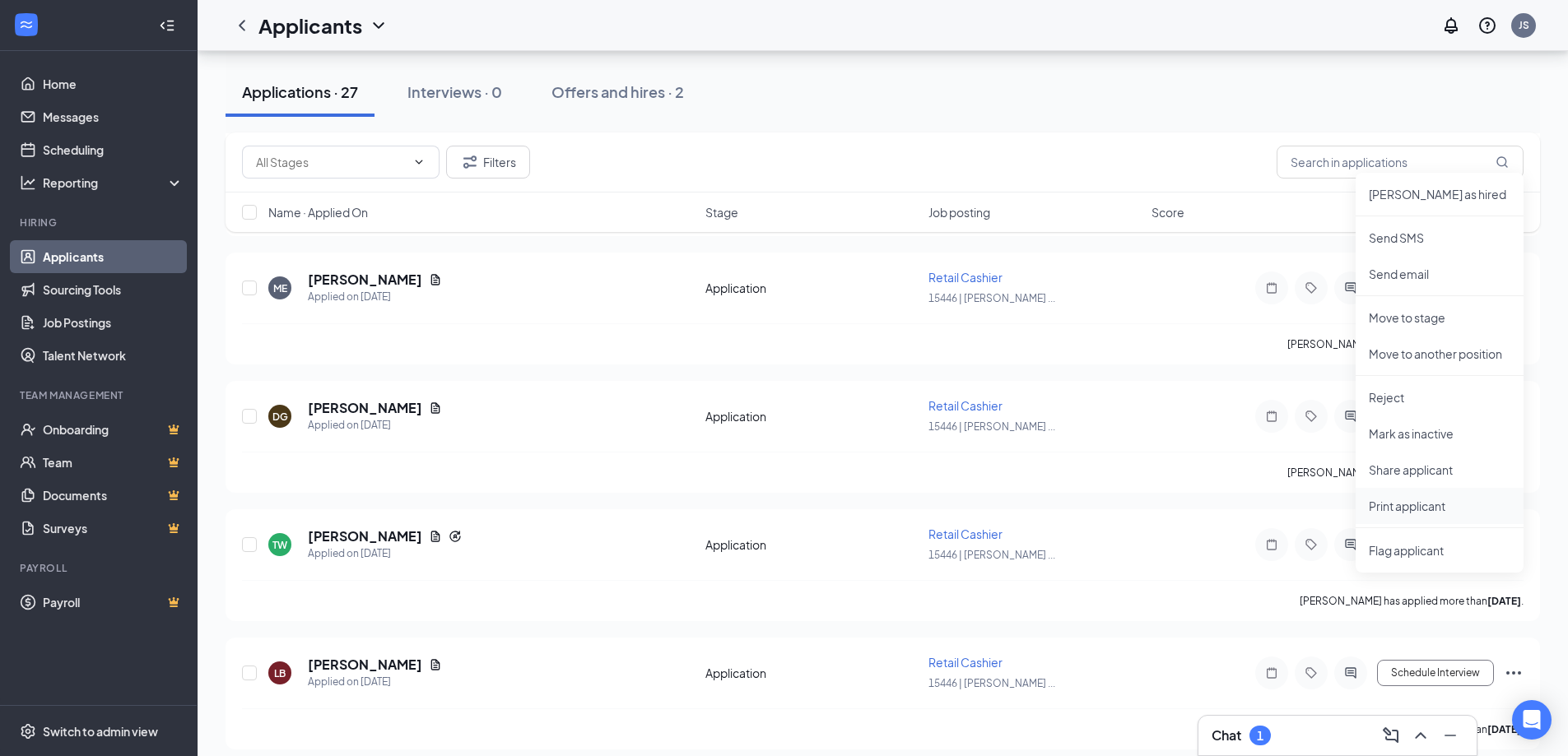
click at [1376, 500] on p "Print applicant" at bounding box center [1439, 506] width 142 height 17
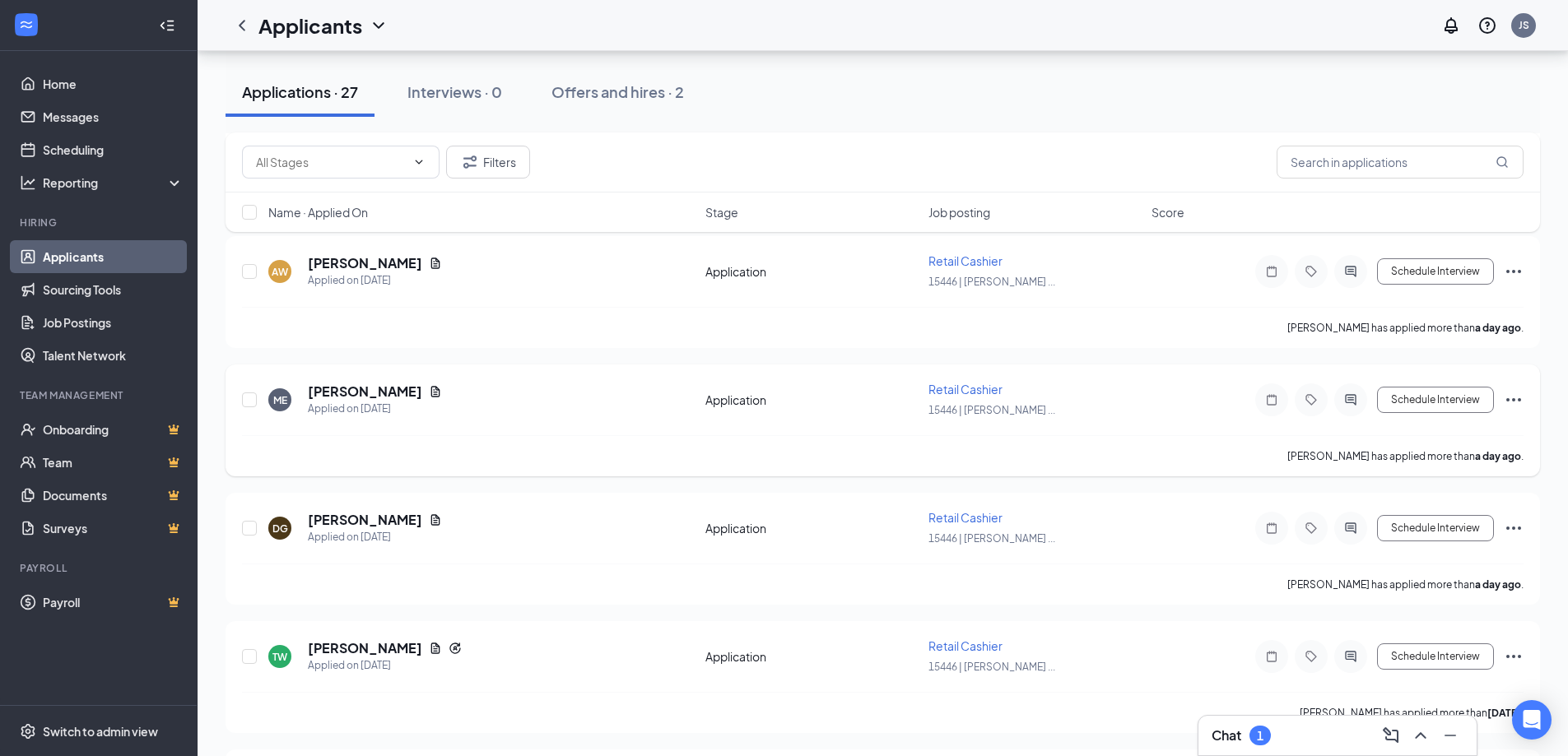
scroll to position [576, 0]
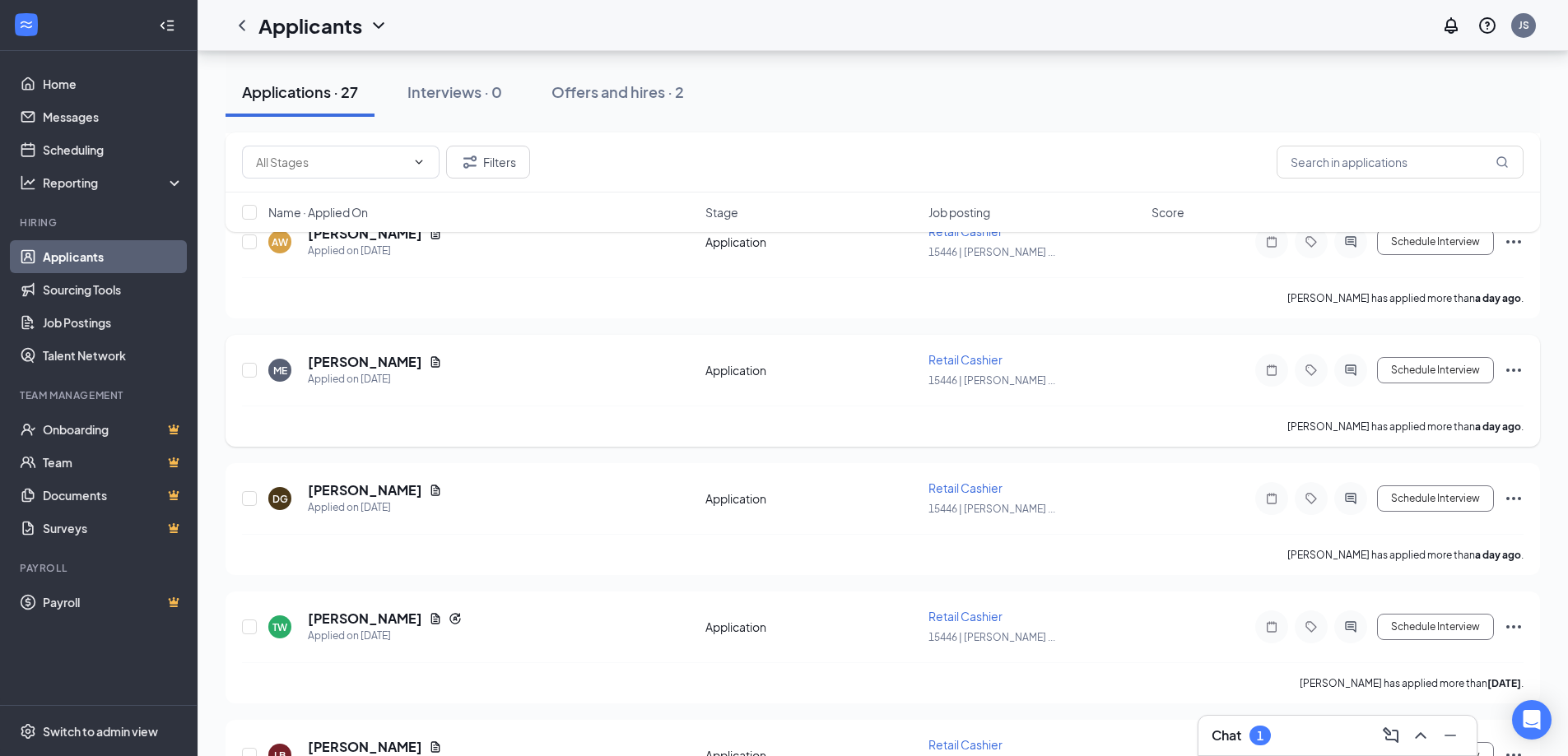
click at [1512, 367] on icon "Ellipses" at bounding box center [1513, 370] width 20 height 20
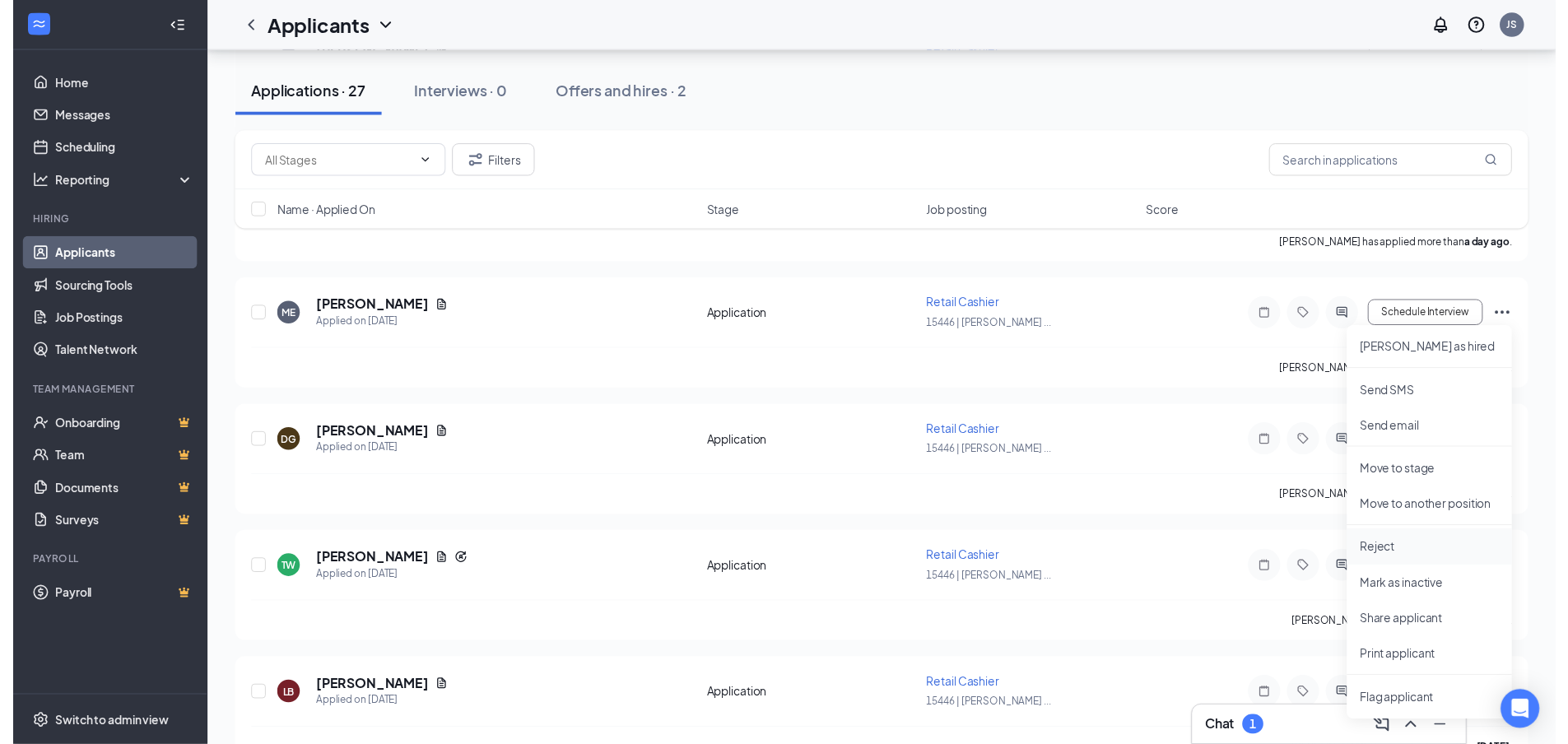
scroll to position [658, 0]
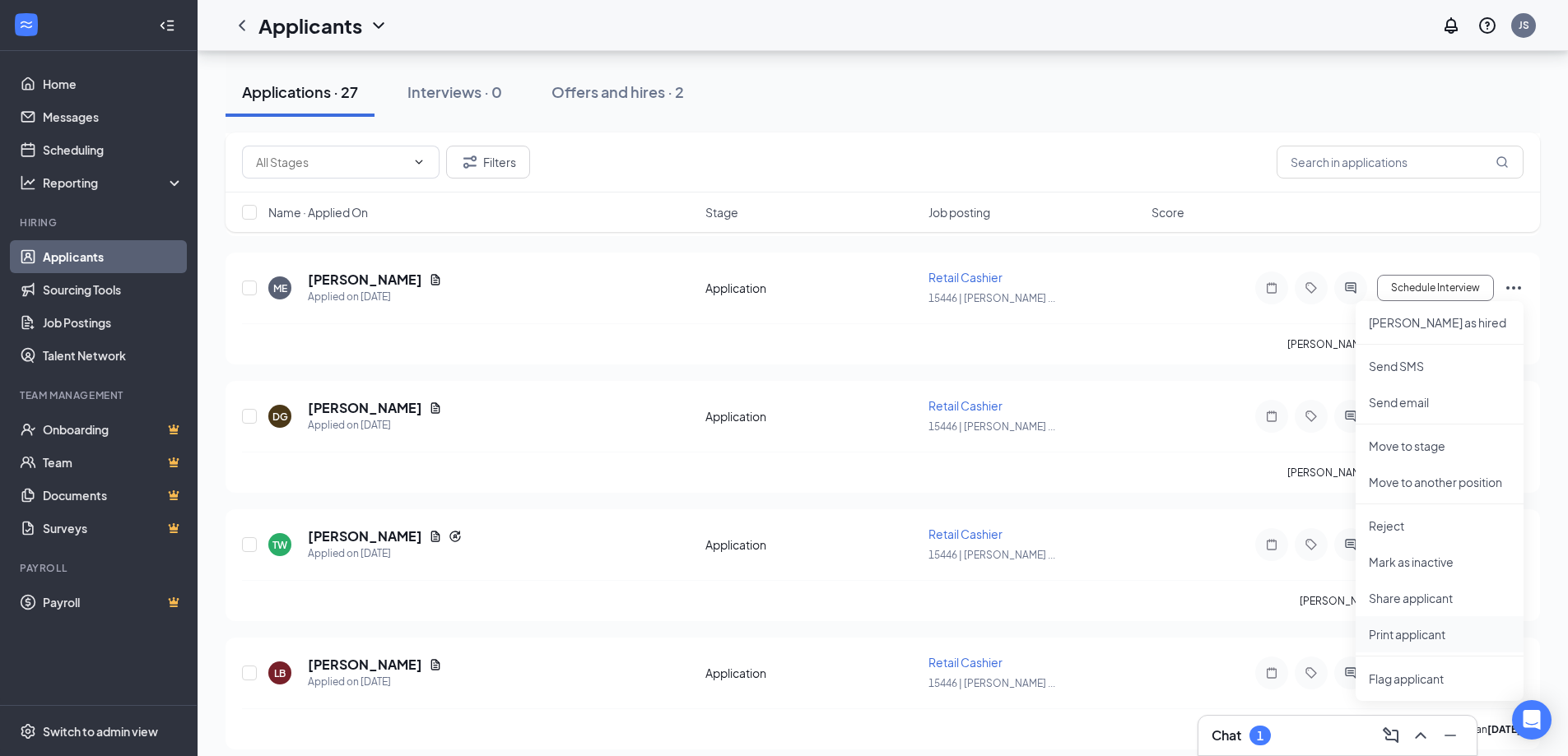
click at [1387, 638] on p "Print applicant" at bounding box center [1439, 634] width 142 height 17
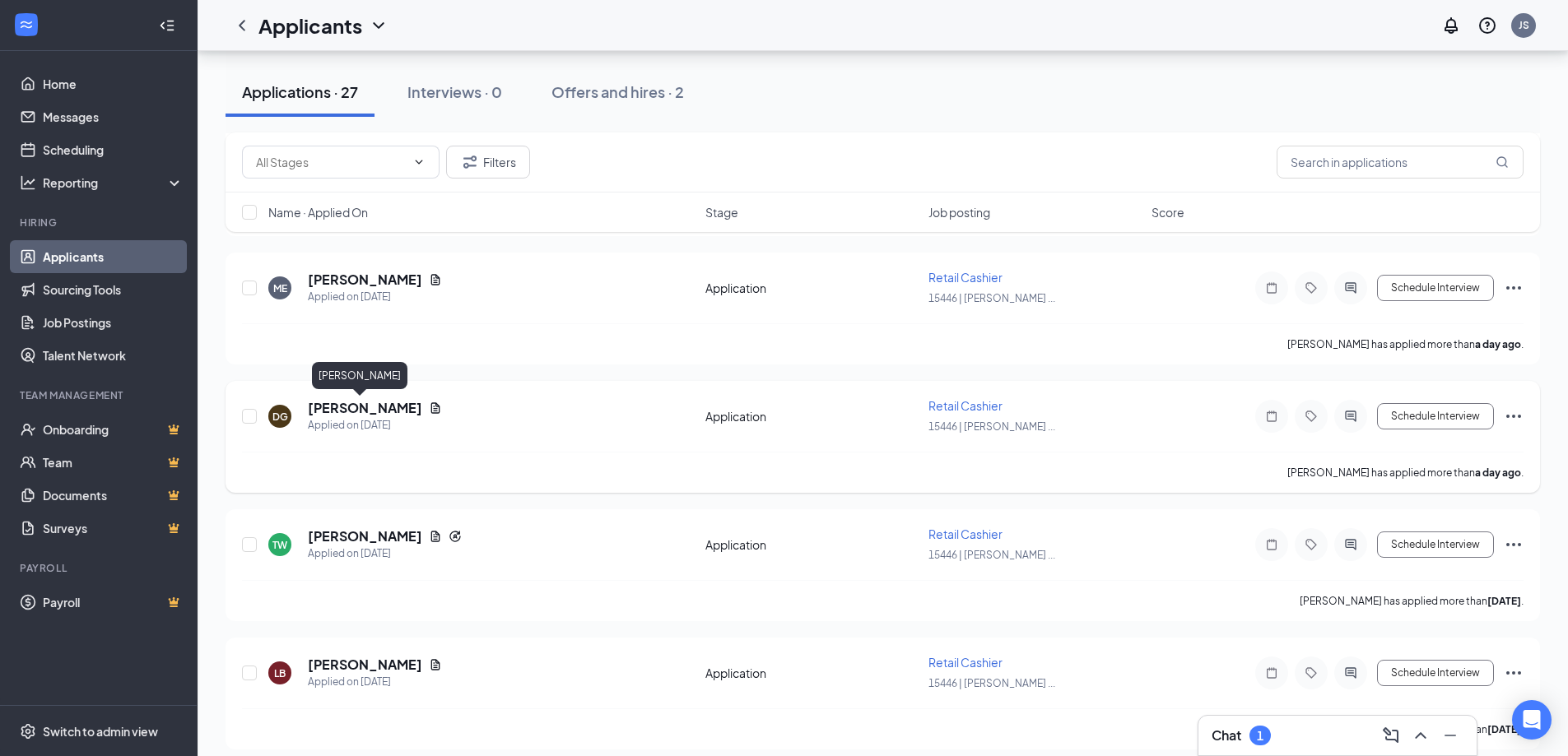
click at [334, 409] on h5 "[PERSON_NAME]" at bounding box center [365, 408] width 114 height 18
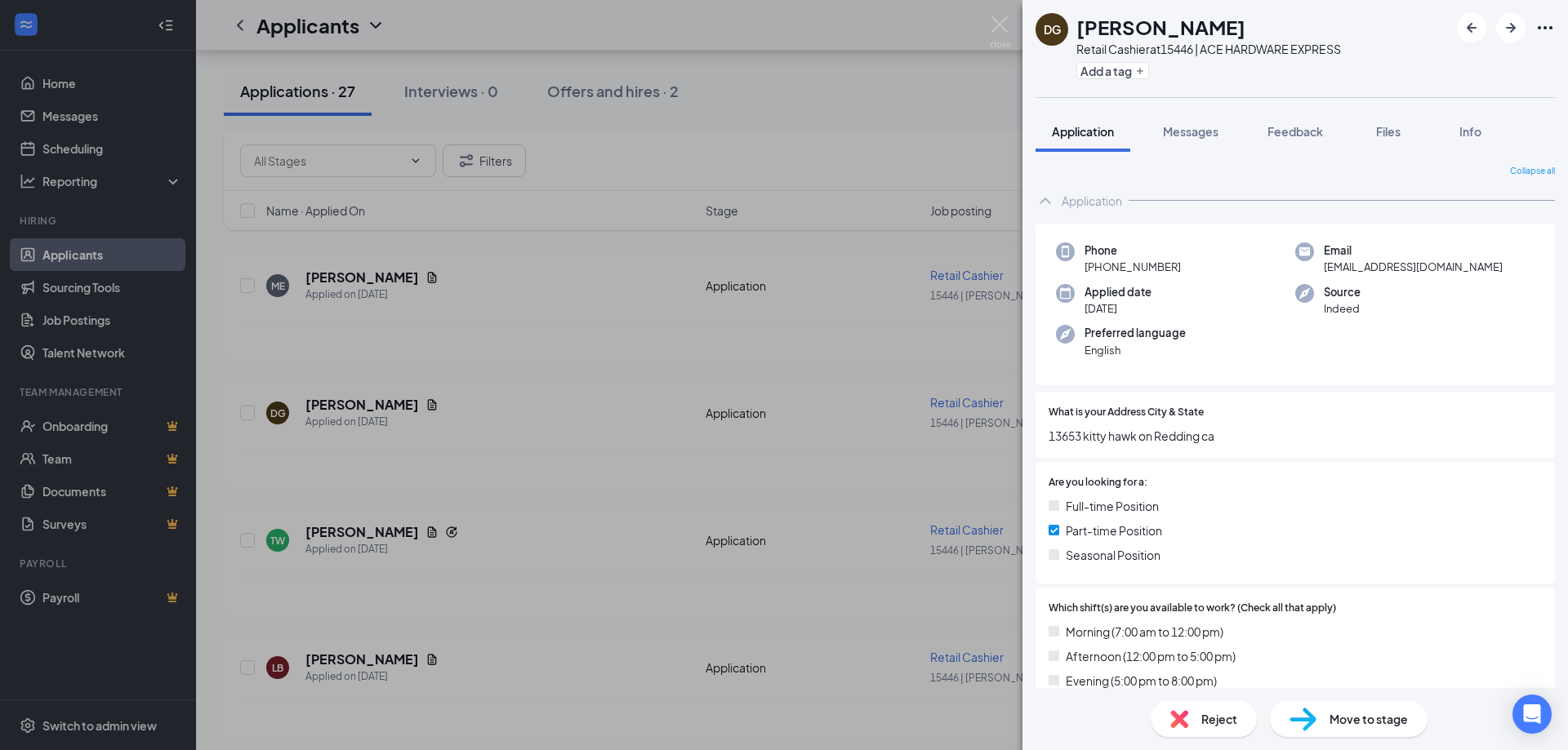
click at [369, 448] on div "DG [PERSON_NAME] Retail Cashier at 15446 | ACE HARDWARE EXPRESS Add a tag Appli…" at bounding box center [784, 375] width 1568 height 750
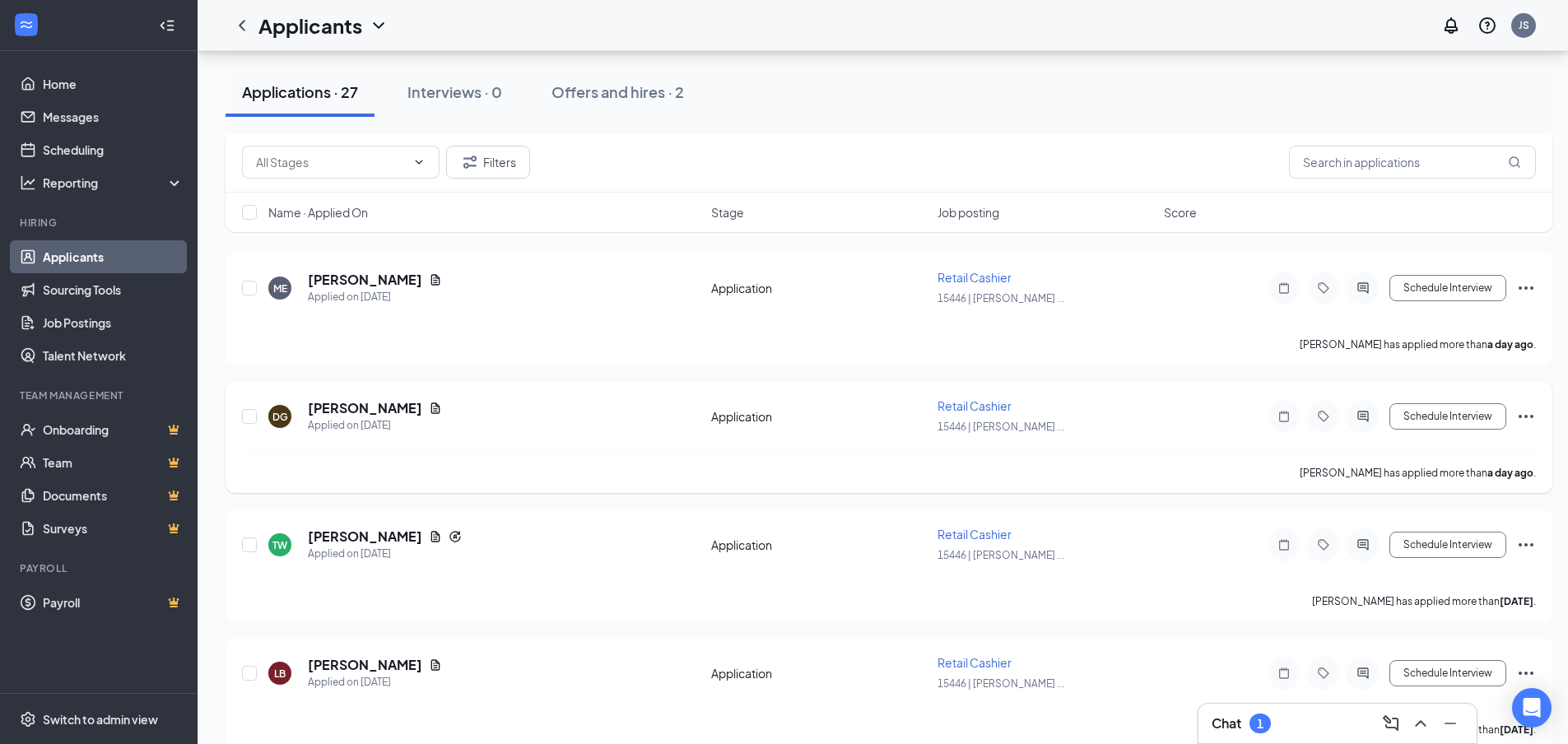
click at [1524, 414] on icon "Ellipses" at bounding box center [1526, 416] width 20 height 20
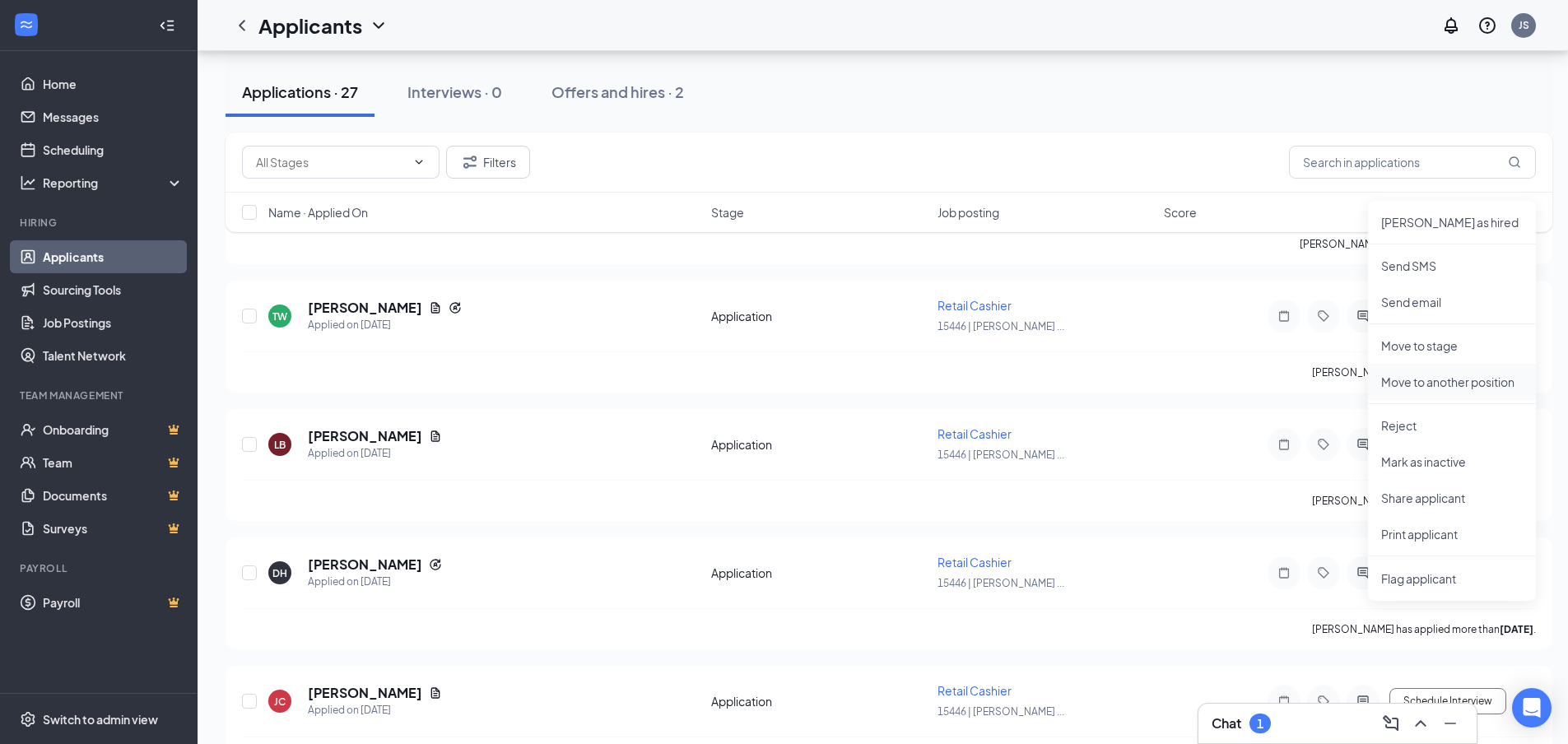
scroll to position [905, 0]
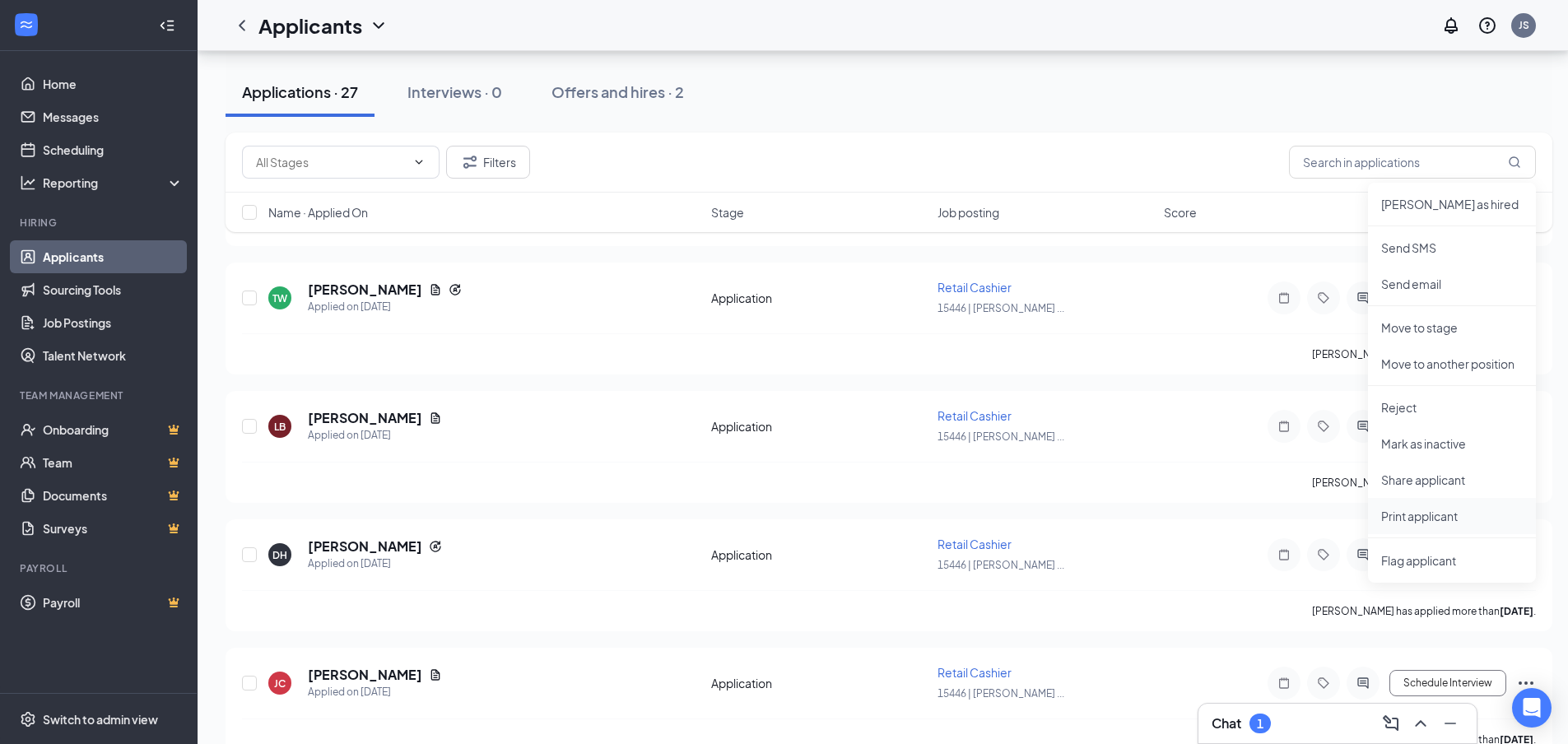
click at [1417, 516] on p "Print applicant" at bounding box center [1452, 516] width 142 height 17
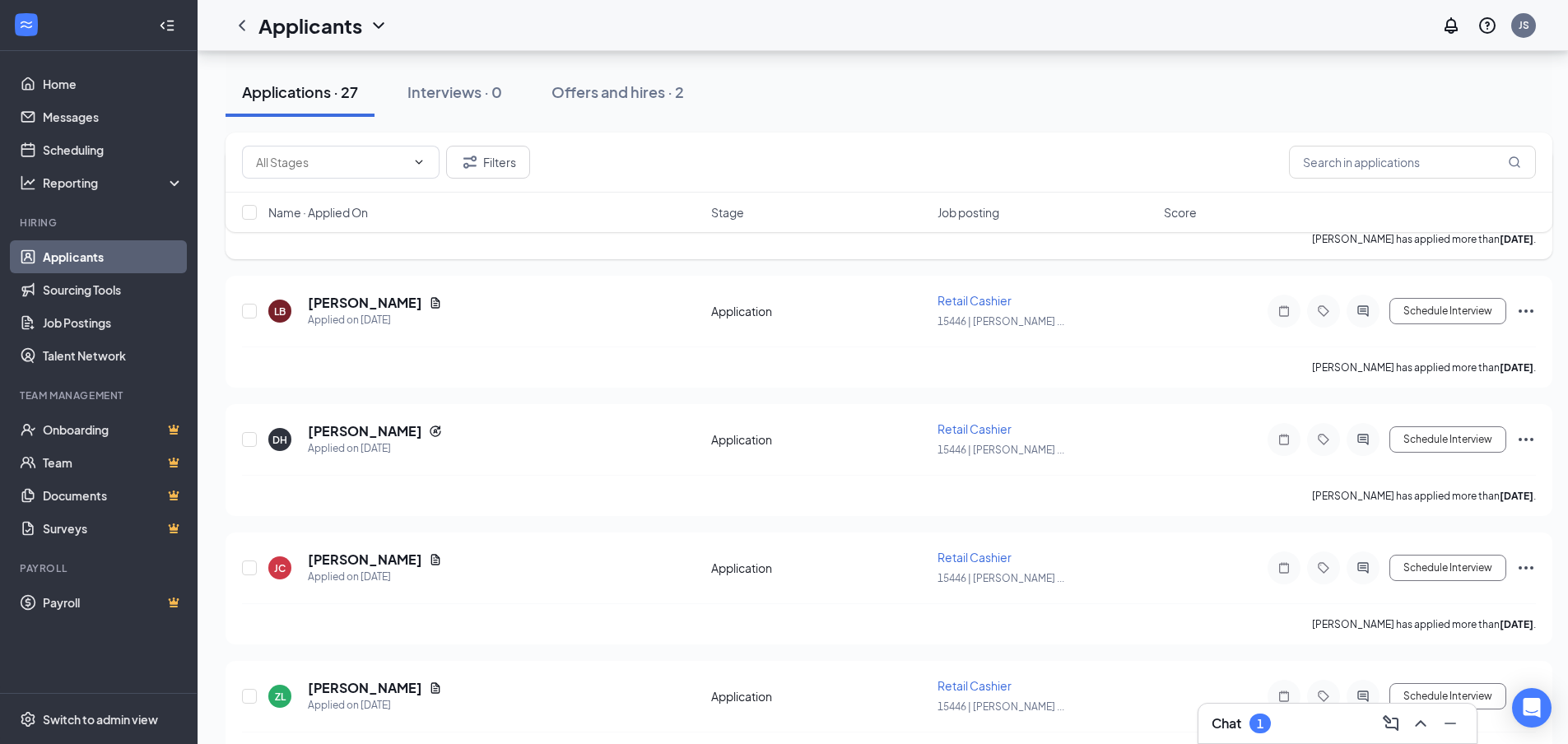
scroll to position [1070, 0]
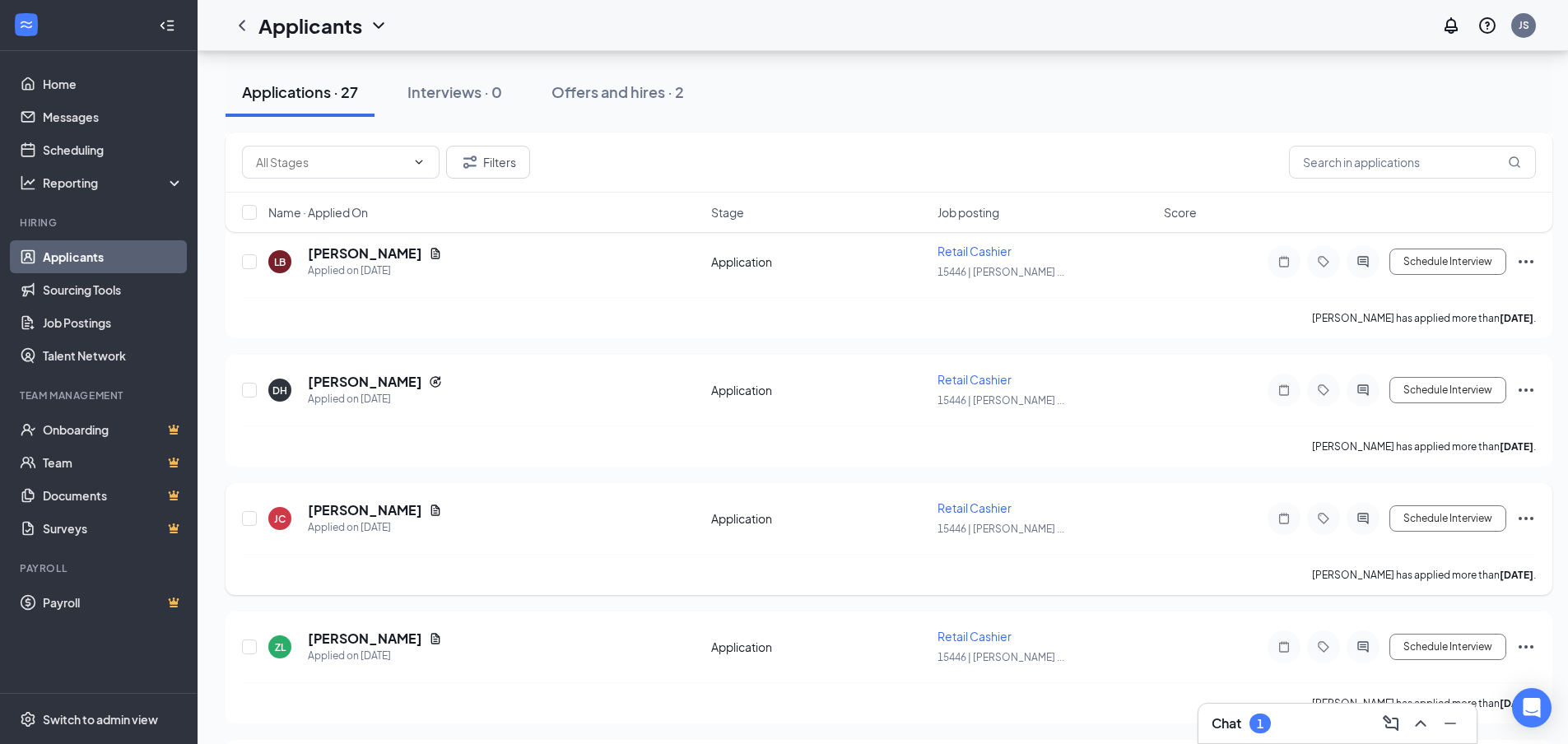
click at [1518, 512] on icon "Ellipses" at bounding box center [1526, 519] width 20 height 20
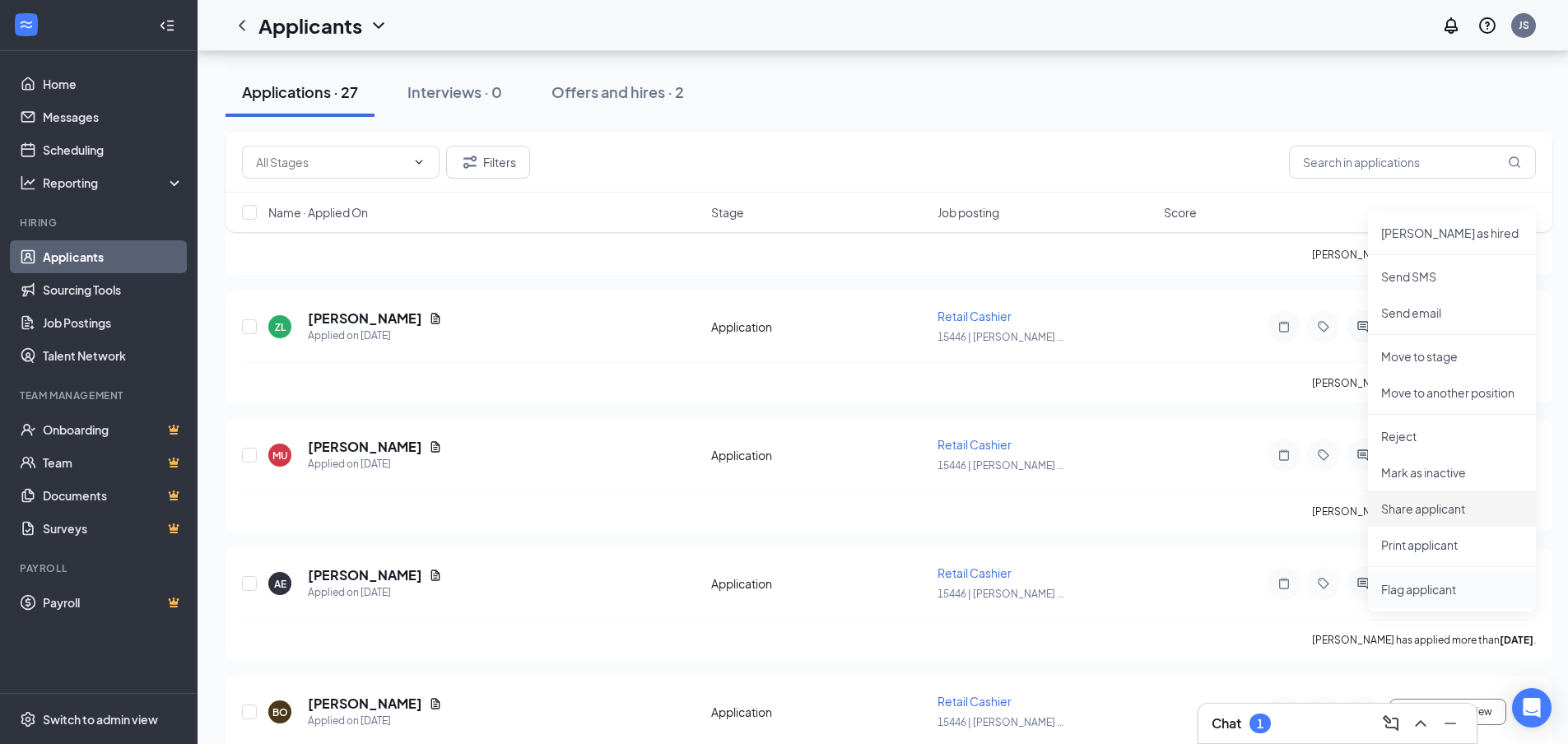
scroll to position [1398, 0]
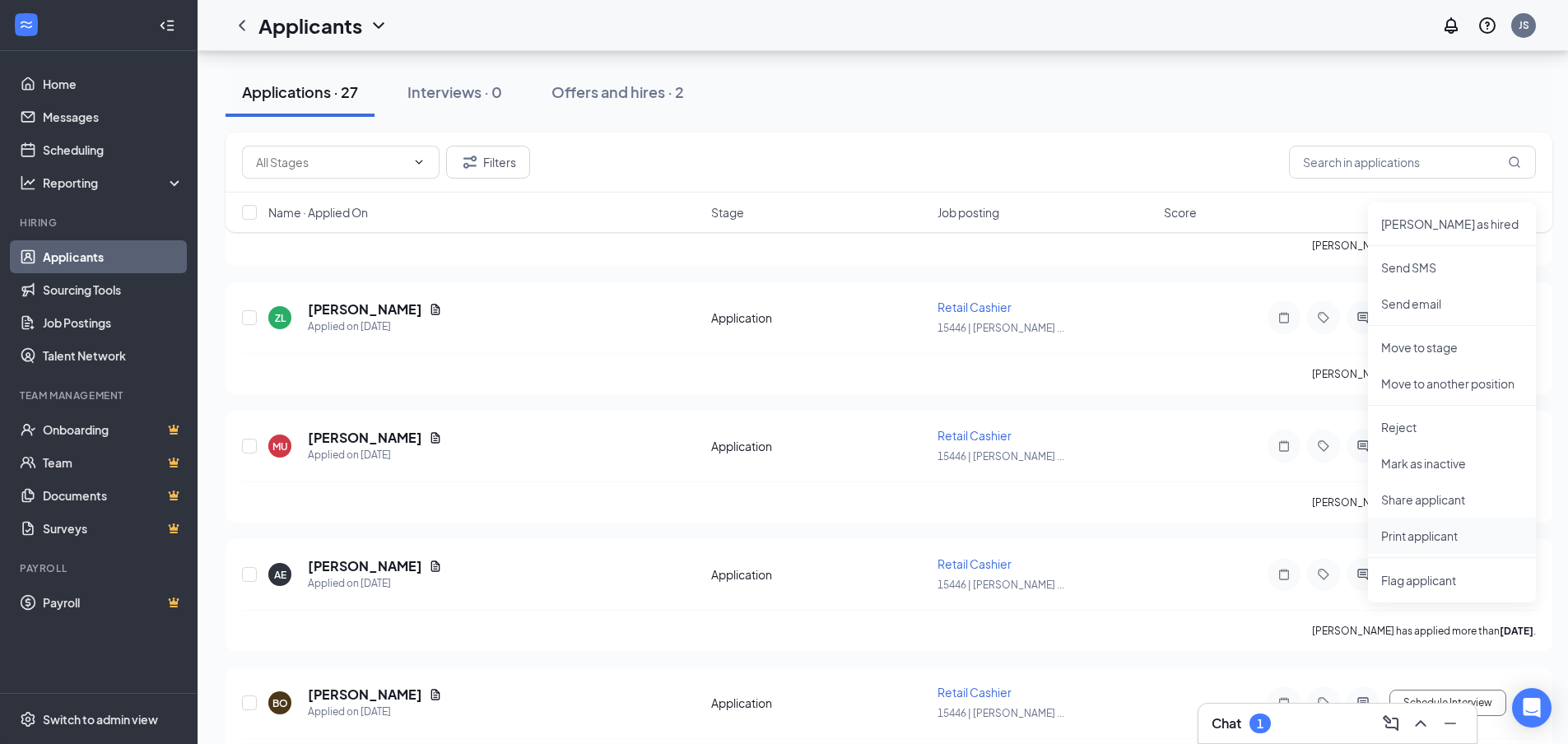
click at [1419, 541] on p "Print applicant" at bounding box center [1452, 535] width 142 height 17
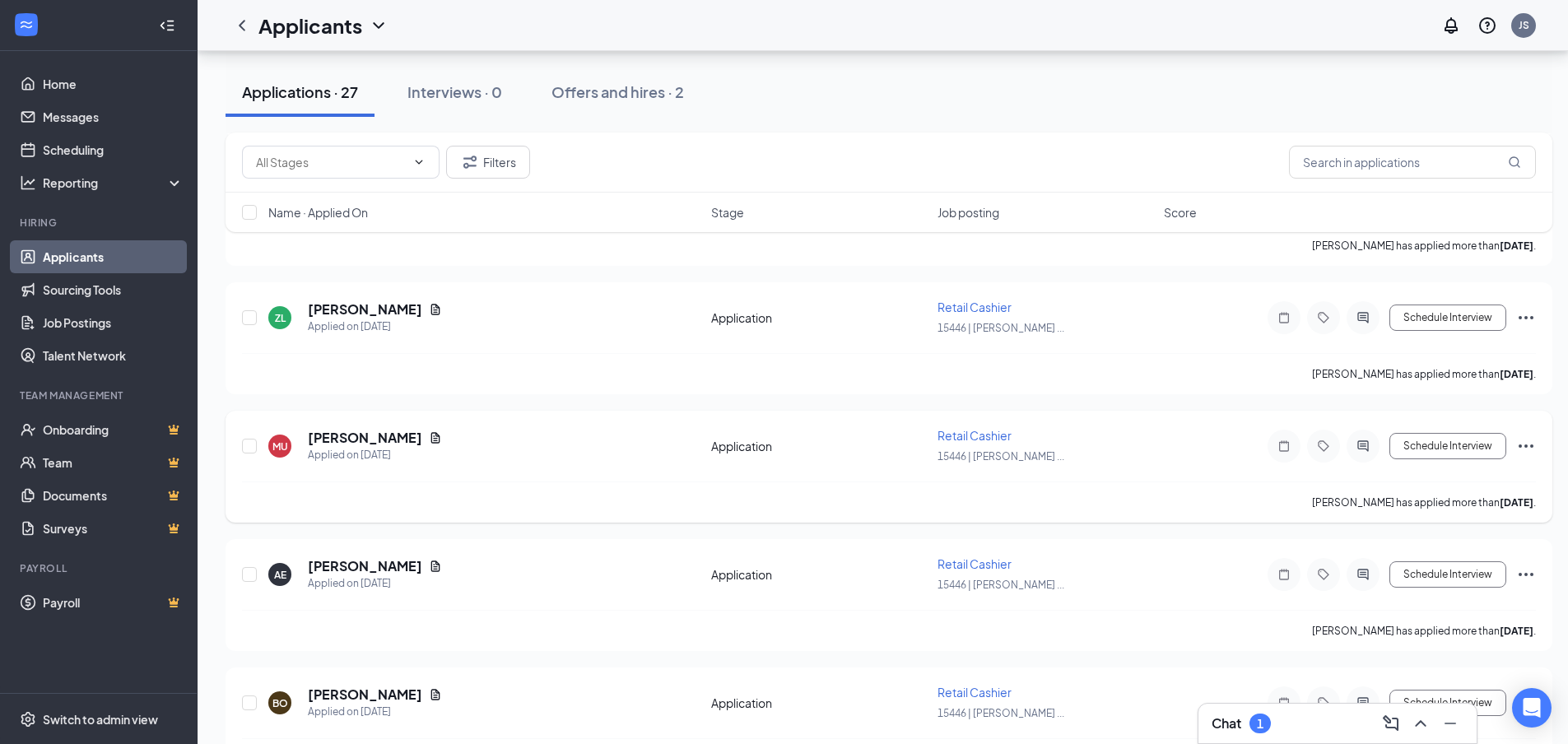
click at [1527, 439] on icon "Ellipses" at bounding box center [1526, 446] width 20 height 20
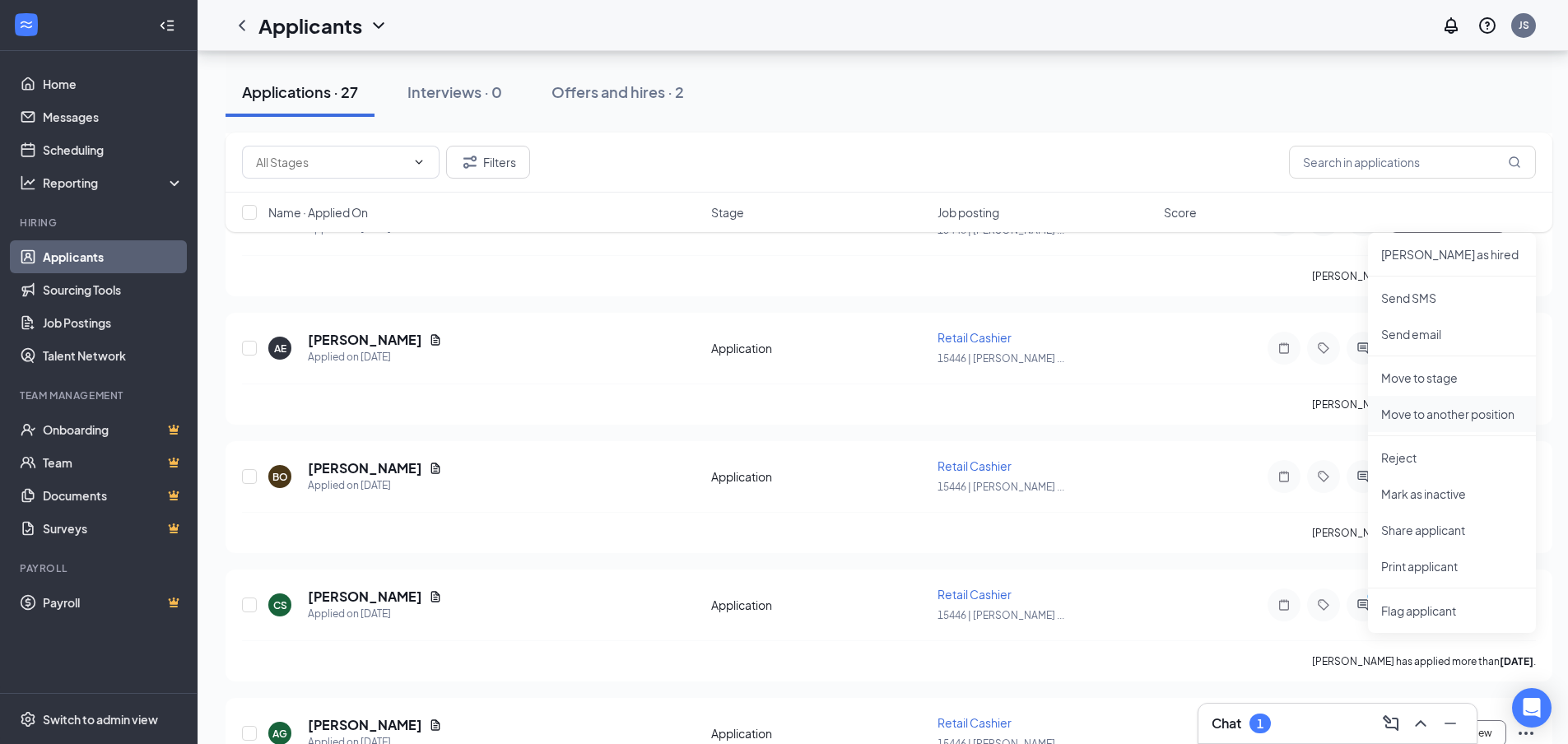
scroll to position [1645, 0]
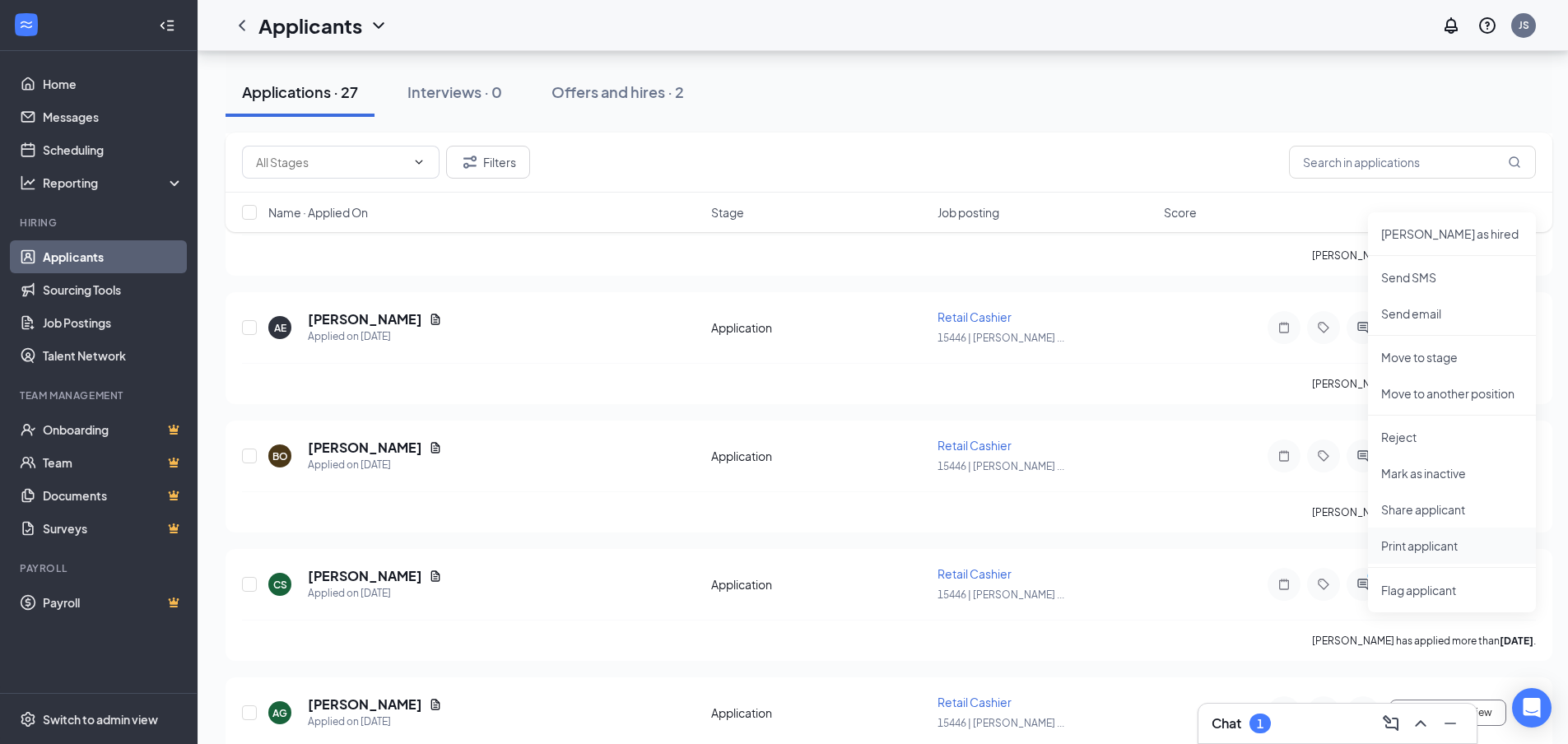
click at [1397, 544] on p "Print applicant" at bounding box center [1452, 545] width 142 height 17
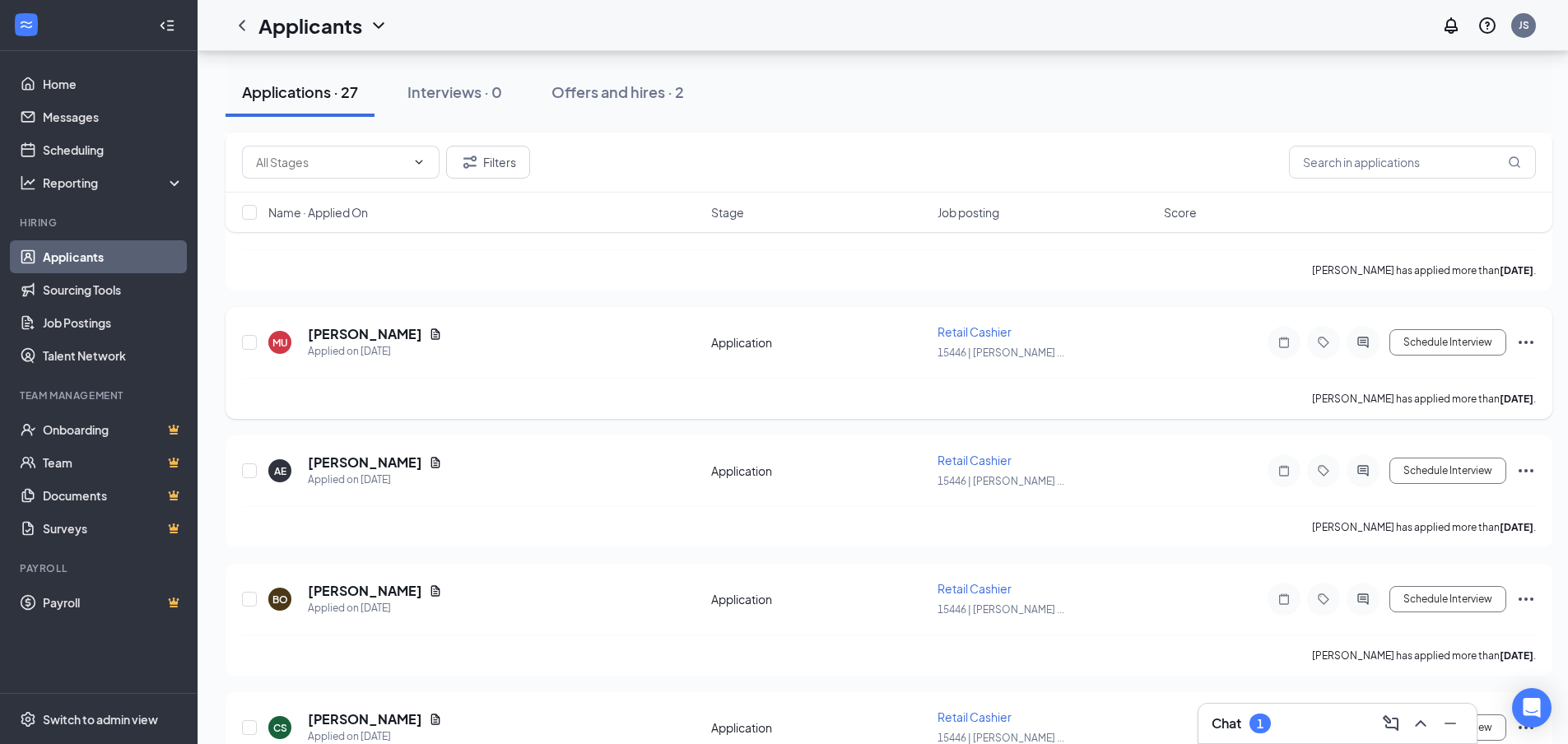
scroll to position [1398, 0]
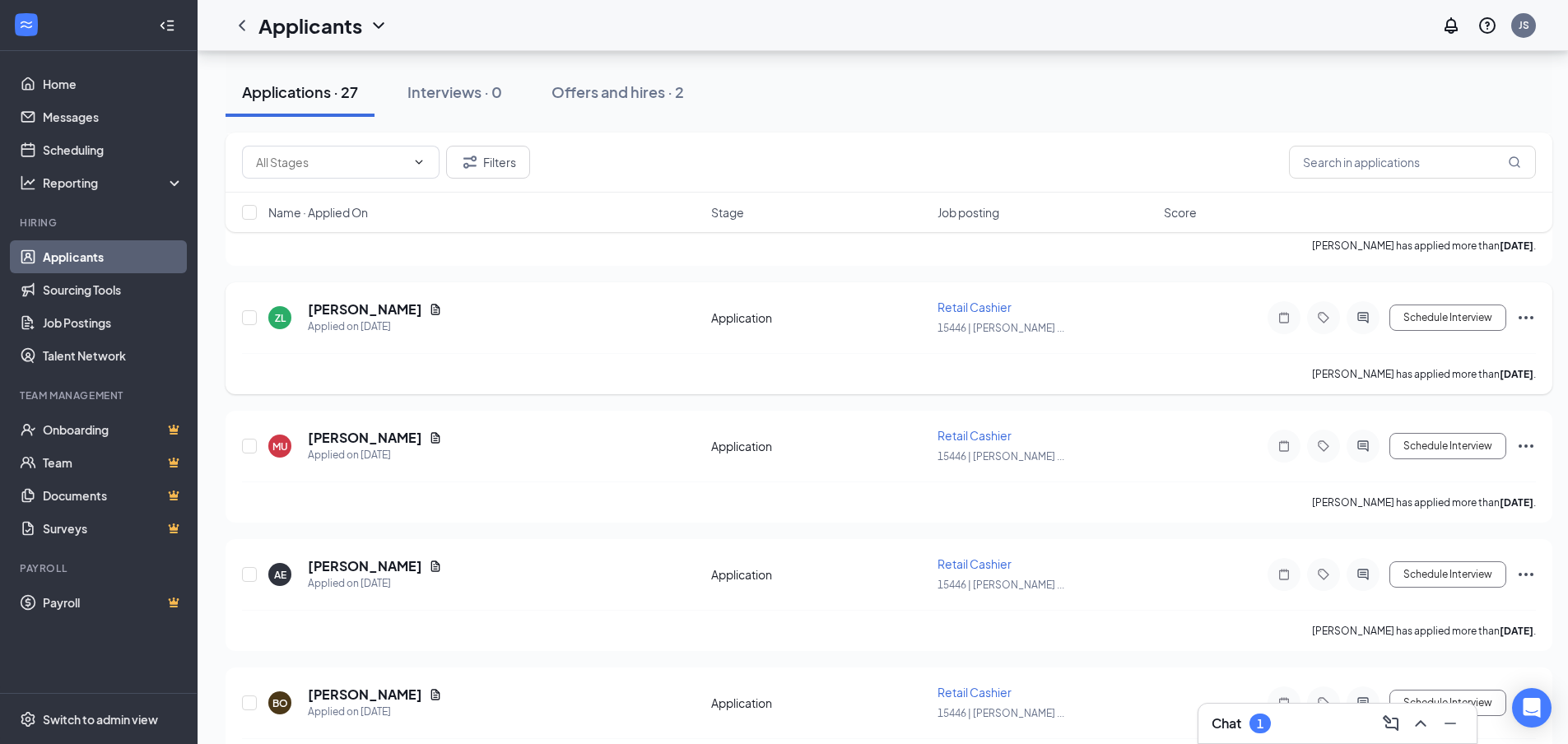
click at [1528, 318] on icon "Ellipses" at bounding box center [1525, 317] width 15 height 3
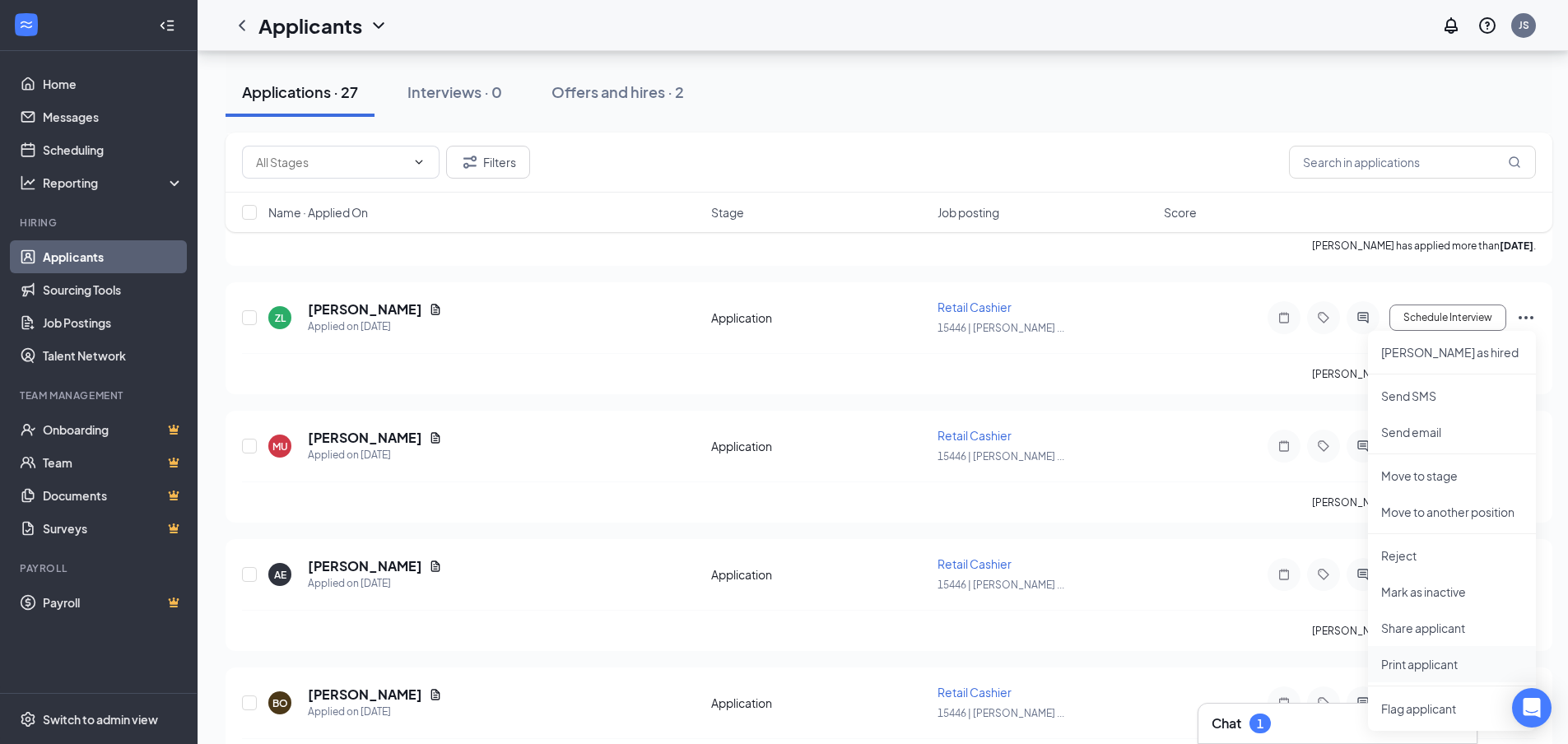
click at [1425, 665] on p "Print applicant" at bounding box center [1452, 663] width 142 height 17
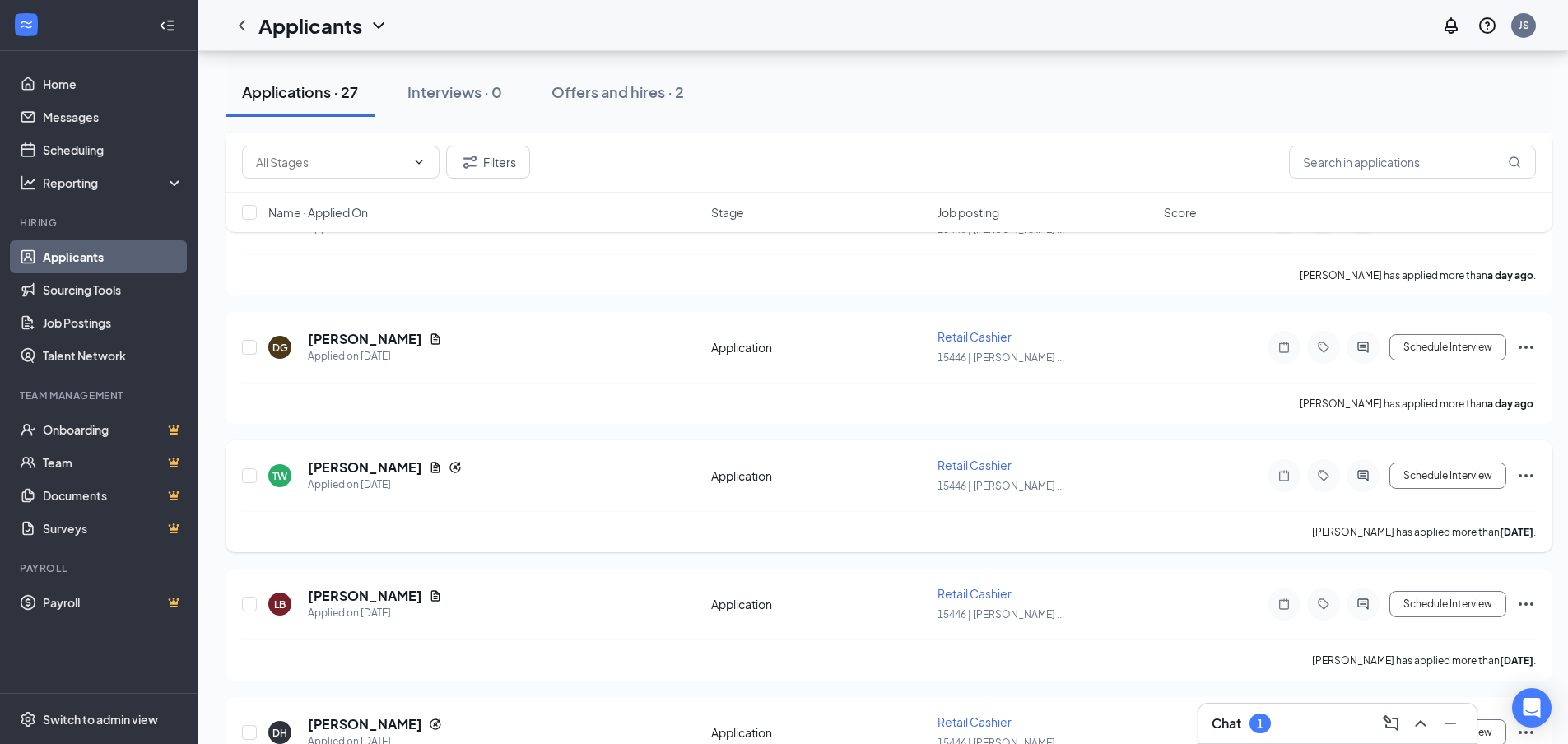
scroll to position [823, 0]
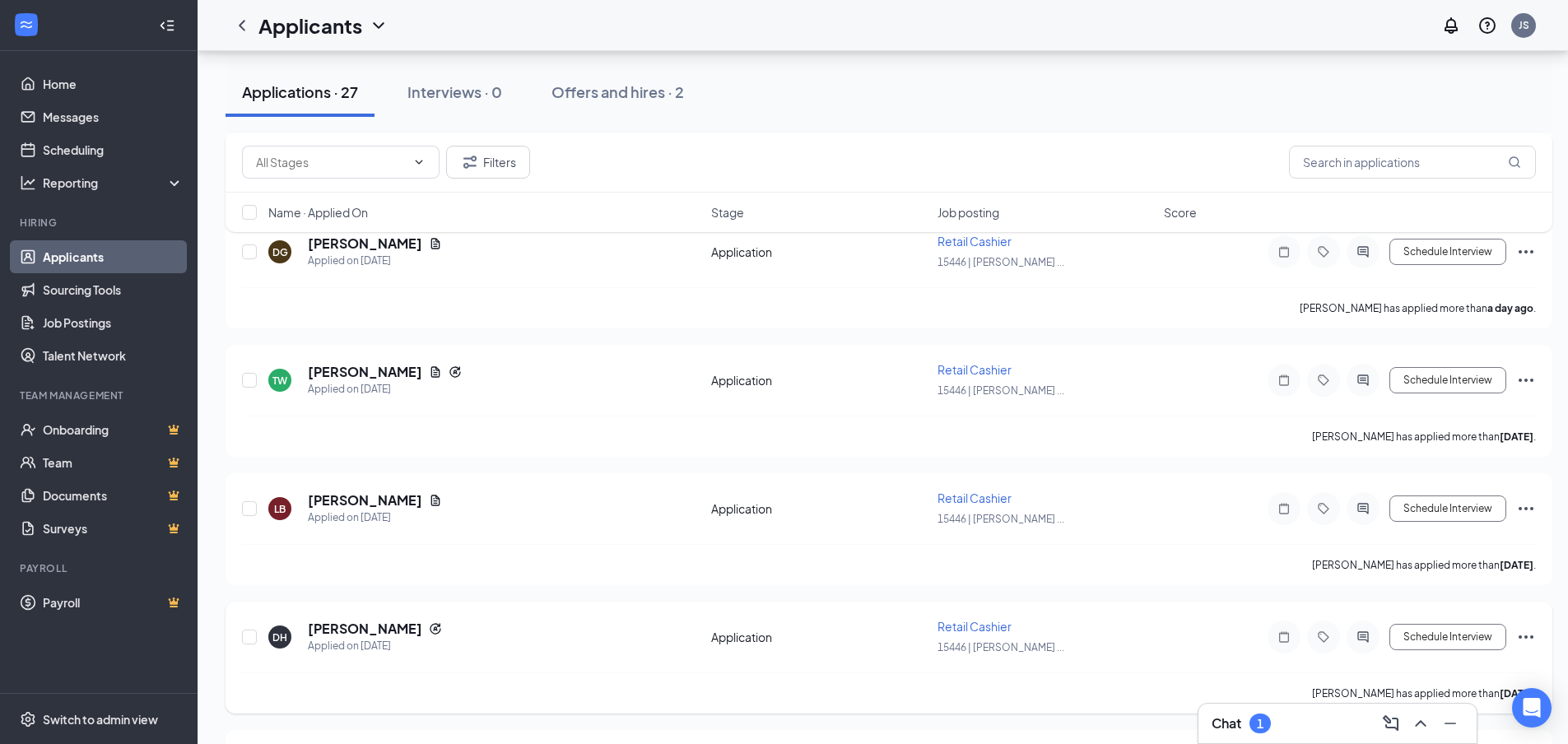
click at [1531, 635] on icon "Ellipses" at bounding box center [1526, 637] width 20 height 20
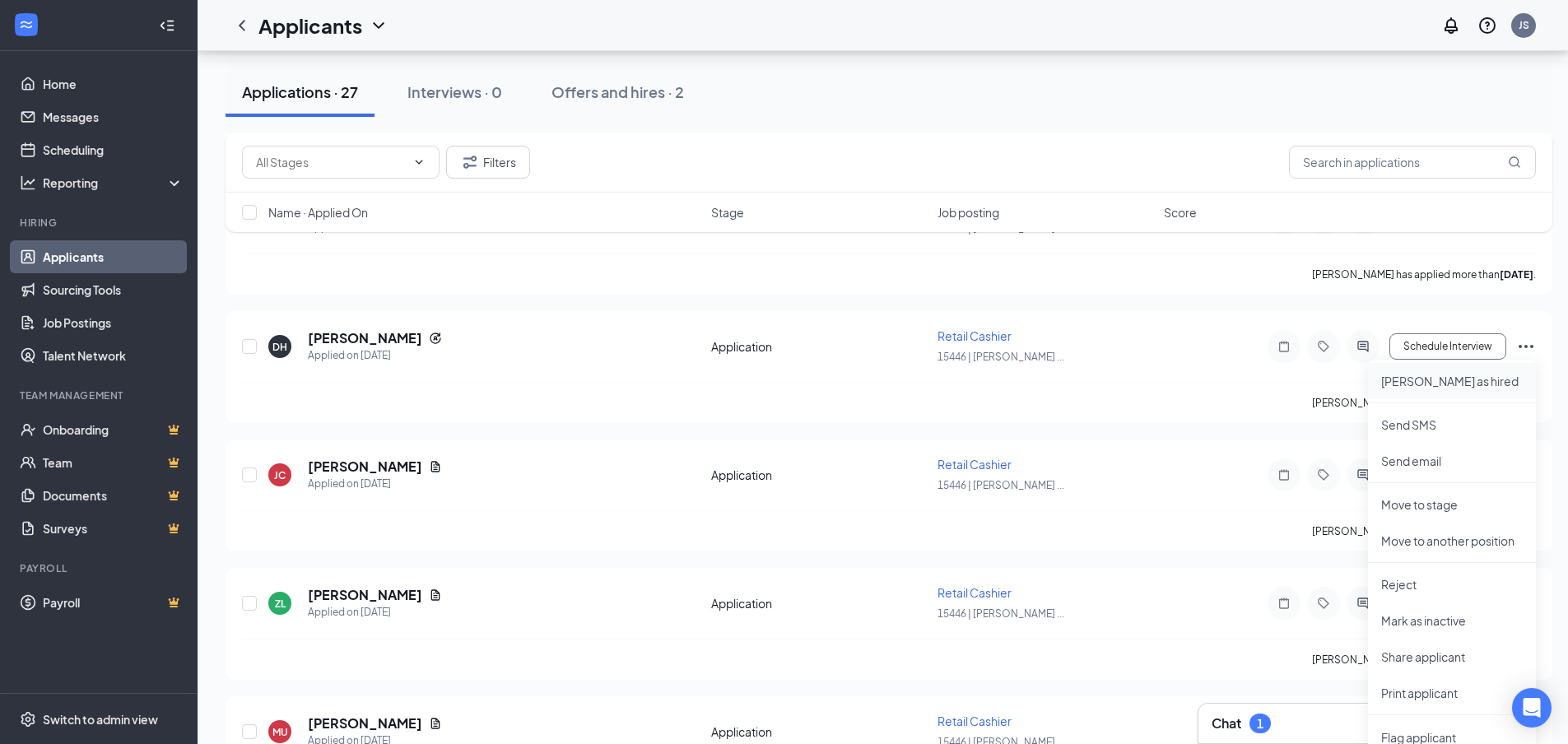
scroll to position [1151, 0]
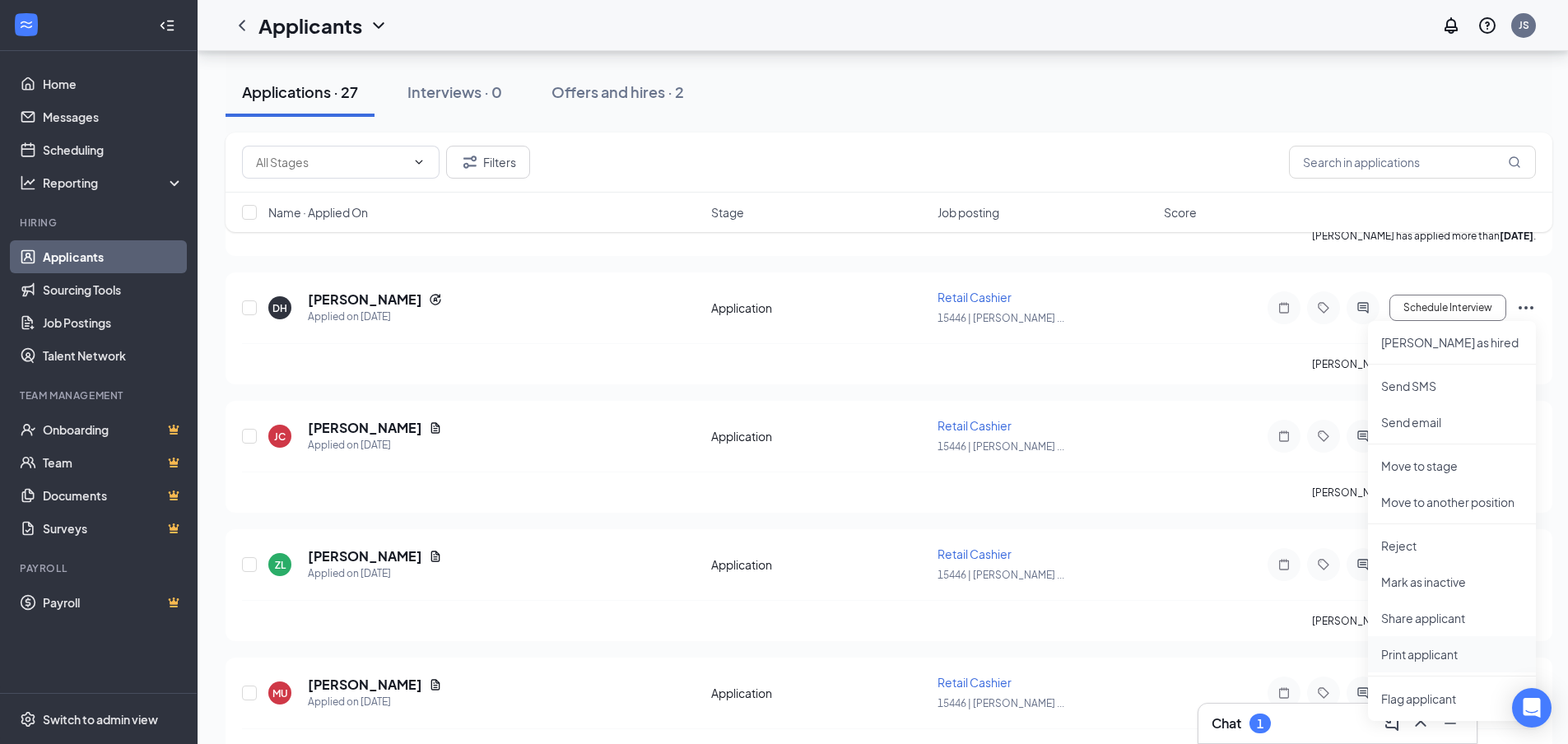
click at [1403, 652] on p "Print applicant" at bounding box center [1452, 653] width 142 height 17
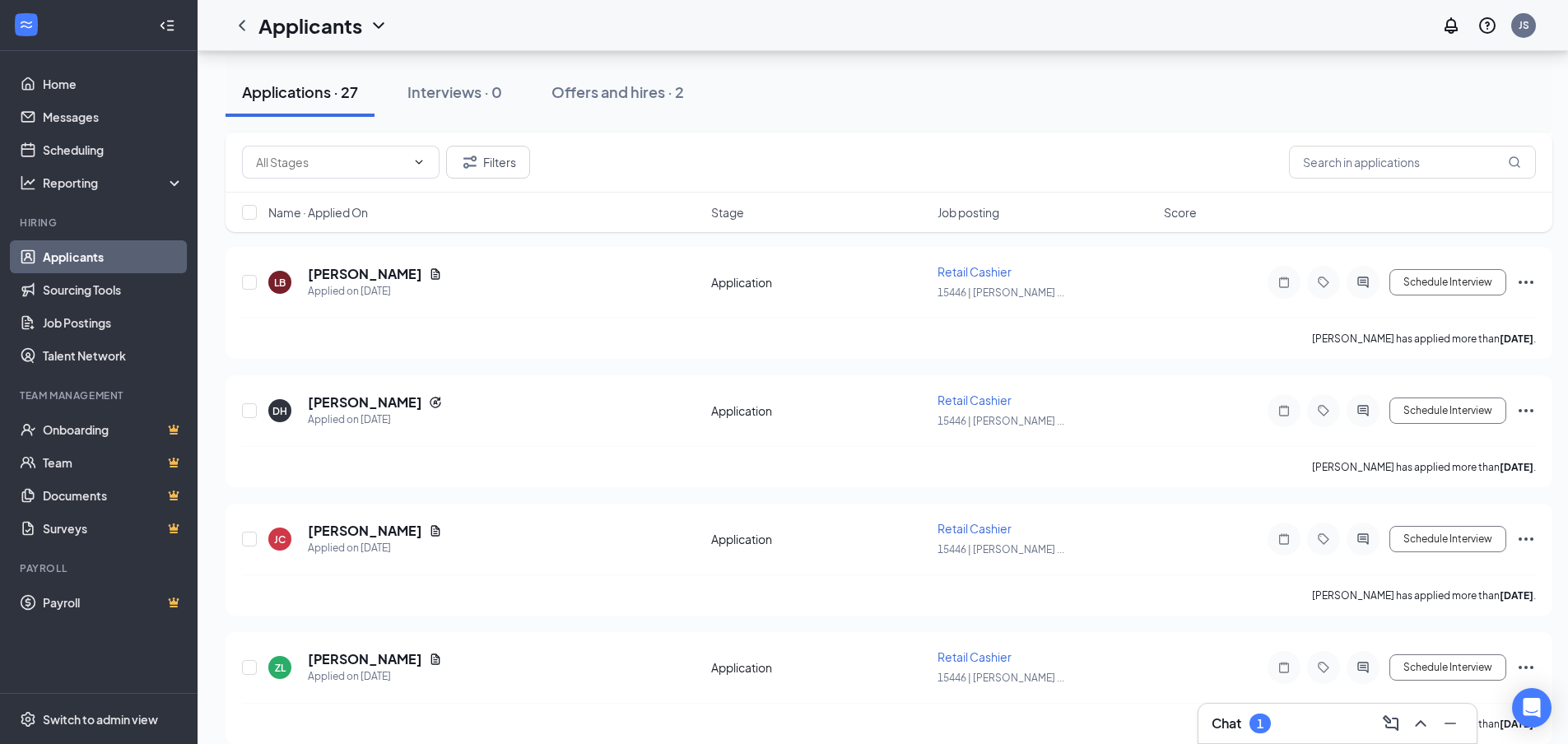
scroll to position [1070, 0]
